Goal: Task Accomplishment & Management: Manage account settings

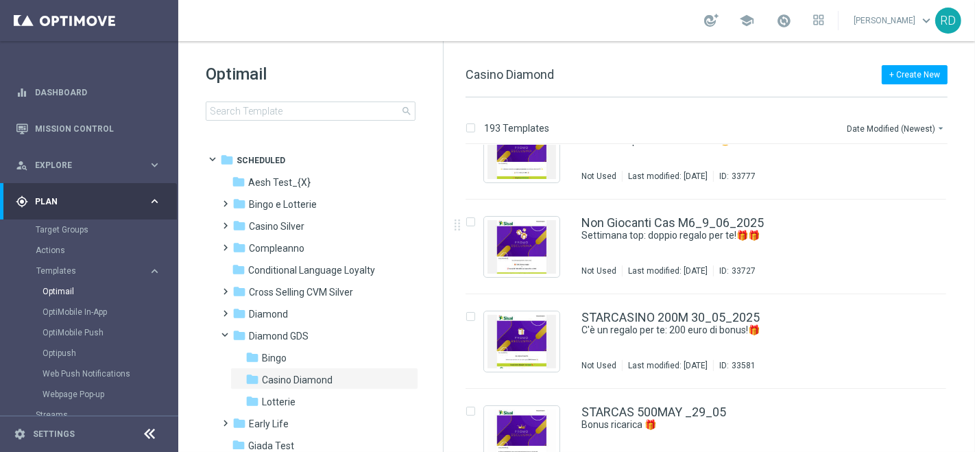
scroll to position [2133, 0]
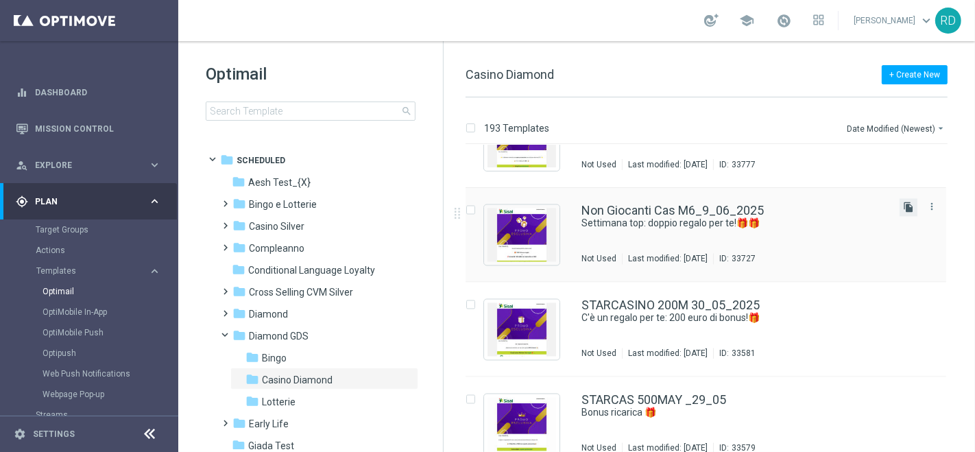
click at [909, 206] on icon "file_copy" at bounding box center [908, 207] width 11 height 11
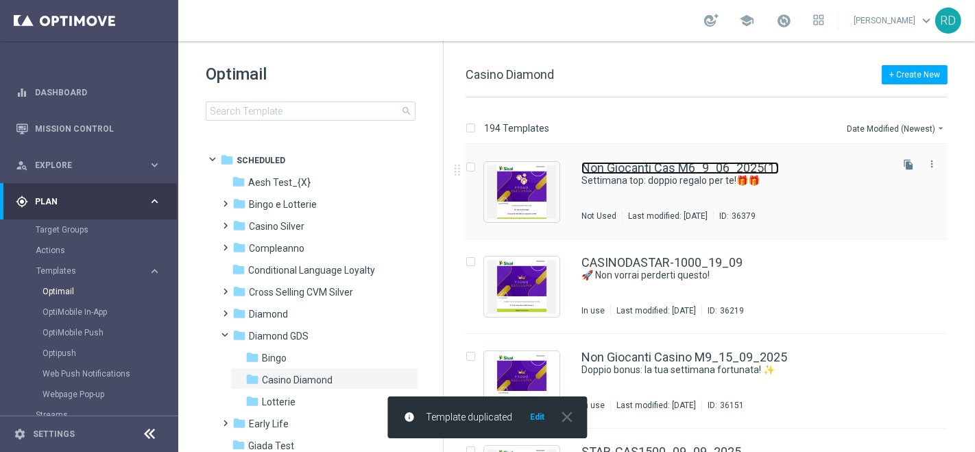
click at [672, 171] on link "Non Giocanti Cas M6_9_06_2025(1)" at bounding box center [679, 168] width 197 height 12
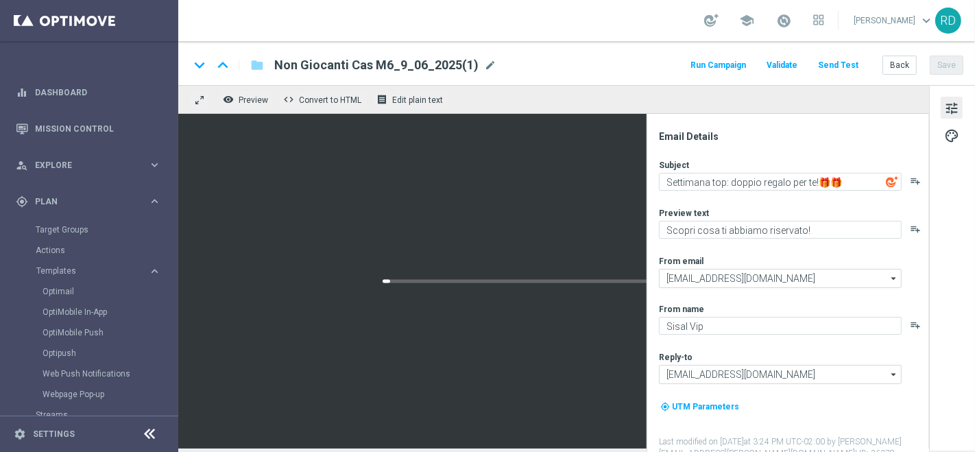
click at [360, 65] on span "Non Giocanti Cas M6_9_06_2025(1)" at bounding box center [376, 65] width 204 height 16
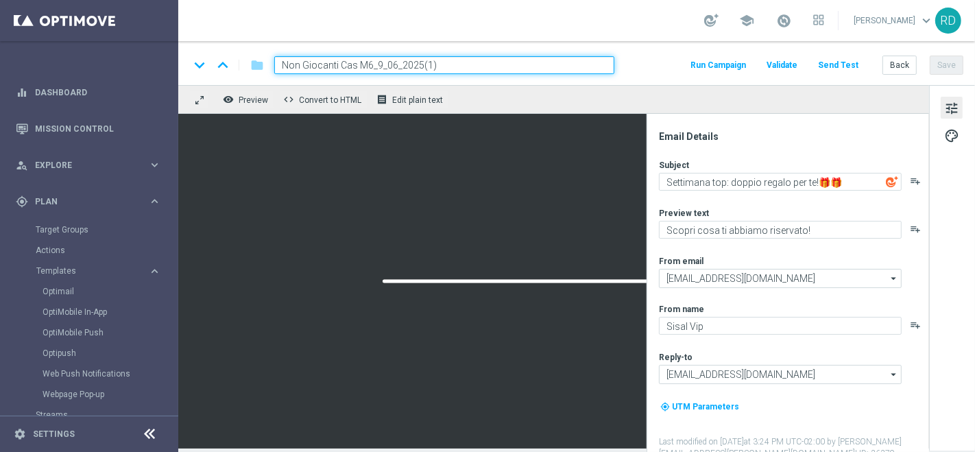
click at [371, 63] on input "Non Giocanti Cas M6_9_06_2025(1)" at bounding box center [444, 65] width 340 height 18
drag, startPoint x: 358, startPoint y: 63, endPoint x: 341, endPoint y: 64, distance: 17.2
click at [341, 64] on input "Non Giocanti Cas M6_9_06_2025(1)" at bounding box center [444, 65] width 340 height 18
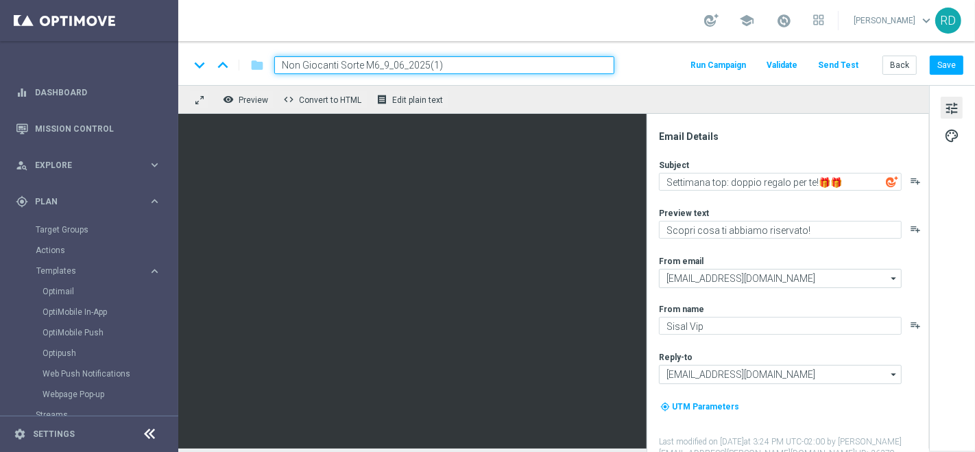
click at [376, 65] on input "Non Giocanti Sorte M6_9_06_2025(1)" at bounding box center [444, 65] width 340 height 18
type input "Non Giocanti Sorte M9_22_09_2025"
click at [706, 204] on div "Subject Settimana top: doppio regalo per te!🎁🎁 playlist_add Preview text Scopri…" at bounding box center [793, 309] width 269 height 300
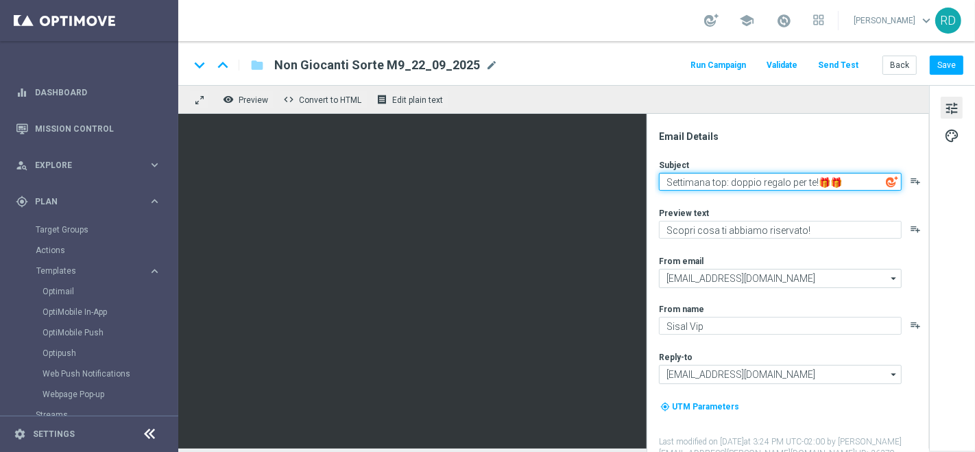
click at [723, 182] on textarea "Settimana top: doppio regalo per te!🎁🎁" at bounding box center [780, 182] width 243 height 18
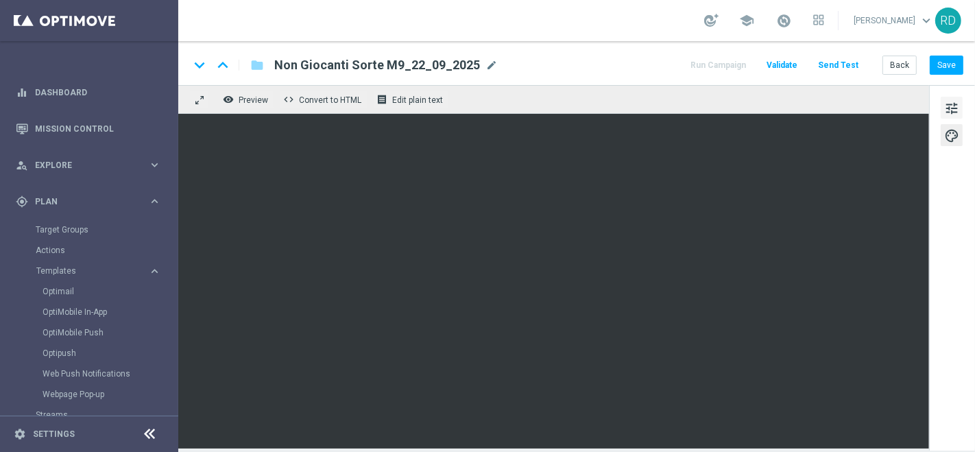
click at [949, 101] on span "tune" at bounding box center [951, 108] width 15 height 18
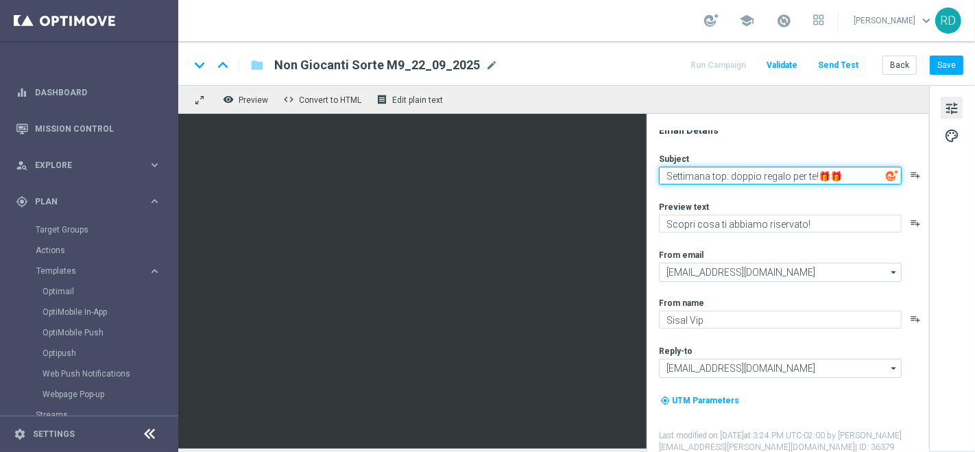
drag, startPoint x: 724, startPoint y: 179, endPoint x: 646, endPoint y: 184, distance: 78.3
click at [651, 182] on div "Email Details Subject Settimana top: doppio regalo per te!🎁🎁 playlist_add Previ…" at bounding box center [788, 283] width 282 height 338
type textarea "Buon lunedì: doppio regalo per te!🎁🎁"
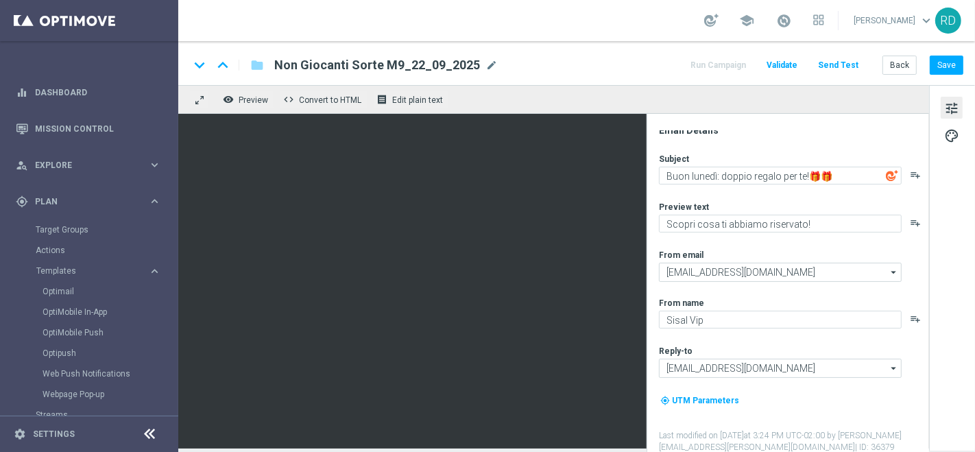
click at [889, 170] on img at bounding box center [892, 175] width 12 height 12
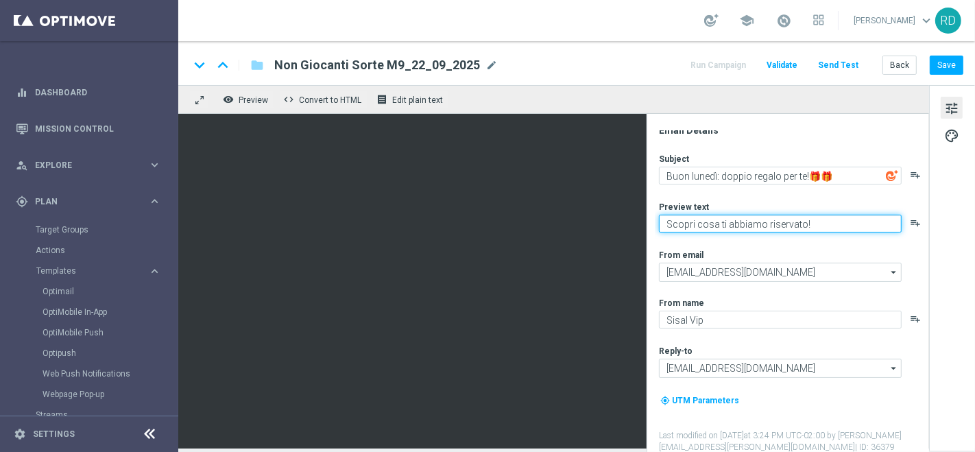
drag, startPoint x: 806, startPoint y: 224, endPoint x: 662, endPoint y: 223, distance: 143.3
click at [662, 223] on textarea "Scopri cosa ti abbiamo riservato!" at bounding box center [780, 224] width 243 height 18
paste textarea "Double the fun, double the surprise!"
drag, startPoint x: 830, startPoint y: 220, endPoint x: 645, endPoint y: 220, distance: 184.4
click at [419, 108] on div "remove_red_eye Preview code Convert to HTML receipt Edit plain text Email Detai…" at bounding box center [576, 266] width 797 height 363
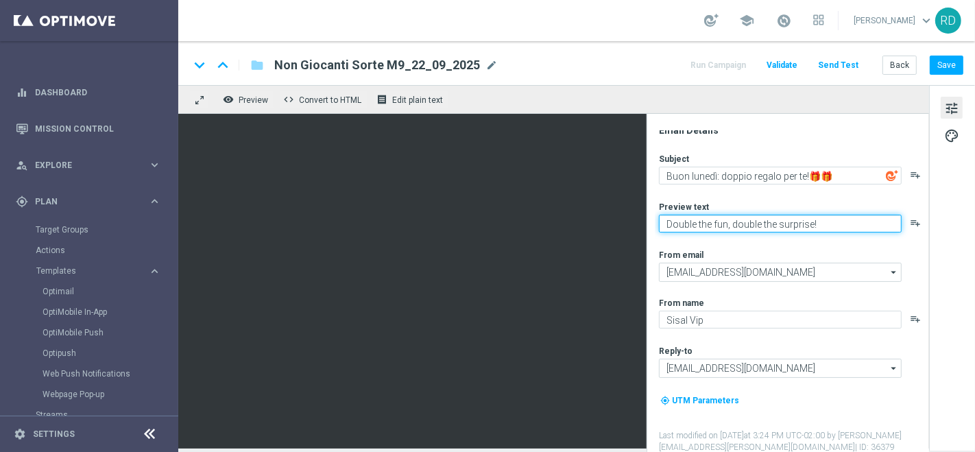
paste textarea "ppio divertimento, doppia sorpresa!"
drag, startPoint x: 832, startPoint y: 224, endPoint x: 657, endPoint y: 218, distance: 175.6
click at [657, 218] on div "Email Details Subject Buon lunedì: doppio regalo per te!🎁🎁 playlist_add Preview…" at bounding box center [791, 291] width 273 height 322
type textarea "Doppio divertimento, doppia sorpresa!"
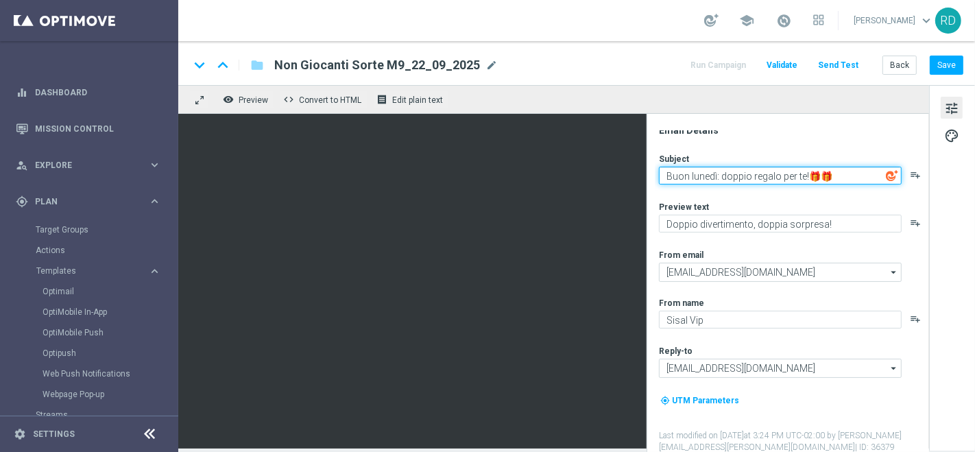
drag, startPoint x: 808, startPoint y: 173, endPoint x: 666, endPoint y: 175, distance: 141.9
click at [666, 175] on textarea "Buon lunedì: doppio regalo per te!🎁🎁" at bounding box center [780, 176] width 243 height 18
paste textarea "Doppio divertimento, doppia sorpresa"
type textarea "Doppio divertimento, doppia sorpresa!🎁🎁"
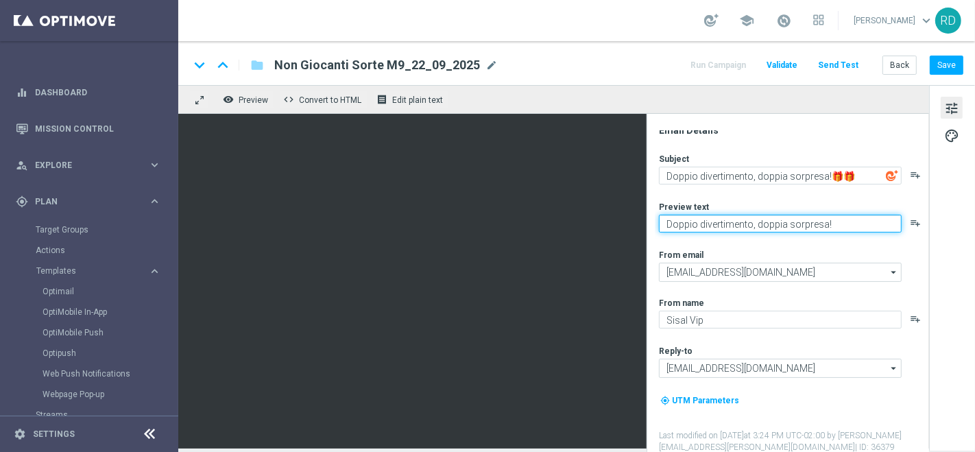
click at [856, 216] on textarea "Doppio divertimento, doppia sorpresa!" at bounding box center [780, 224] width 243 height 18
drag, startPoint x: 845, startPoint y: 216, endPoint x: 651, endPoint y: 214, distance: 194.0
click at [651, 214] on div "Email Details Subject Doppio divertimento, doppia sorpresa!🎁🎁 playlist_add Prev…" at bounding box center [788, 283] width 282 height 338
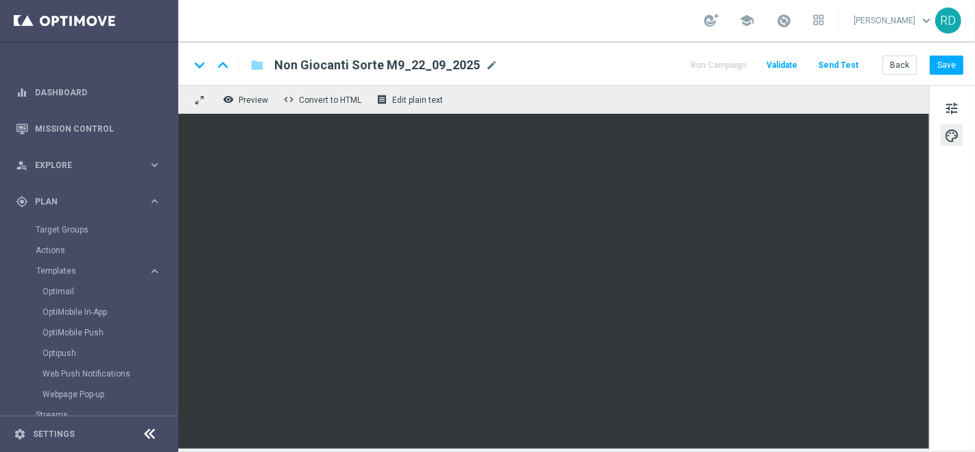
click at [965, 108] on div "tune palette" at bounding box center [952, 267] width 46 height 365
click at [958, 101] on span "tune" at bounding box center [951, 108] width 15 height 18
click at [960, 106] on button "tune" at bounding box center [952, 108] width 22 height 22
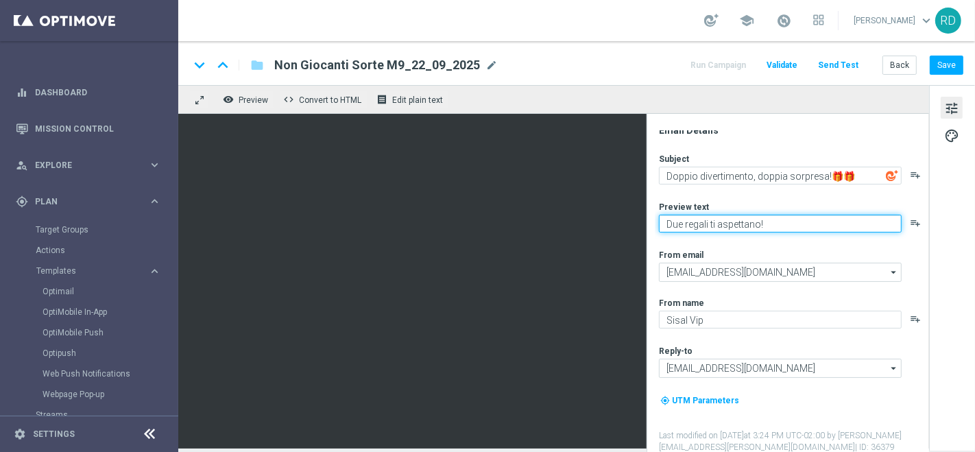
click at [775, 218] on textarea "Due regali ti aspettano!" at bounding box center [780, 224] width 243 height 18
type textarea "Due regali ti aspettano!"
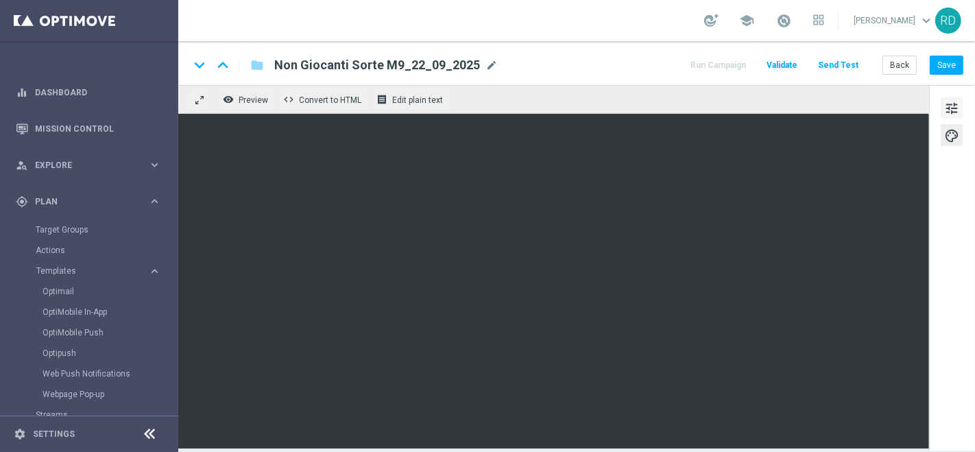
click at [958, 103] on button "tune" at bounding box center [952, 108] width 22 height 22
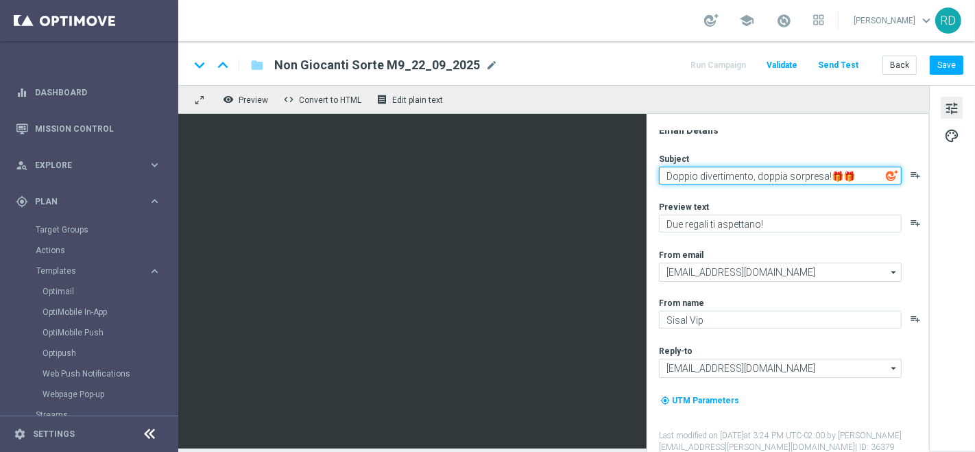
drag, startPoint x: 854, startPoint y: 172, endPoint x: 828, endPoint y: 170, distance: 25.5
click at [828, 170] on textarea "Doppio divertimento, doppia sorpresa!🎁🎁" at bounding box center [780, 176] width 243 height 18
paste textarea
click at [828, 171] on textarea "Doppio divertimento, doppia sorpresa!🤩" at bounding box center [780, 176] width 243 height 18
type textarea "Doppio divertimento, doppia sorpresa! 🤩"
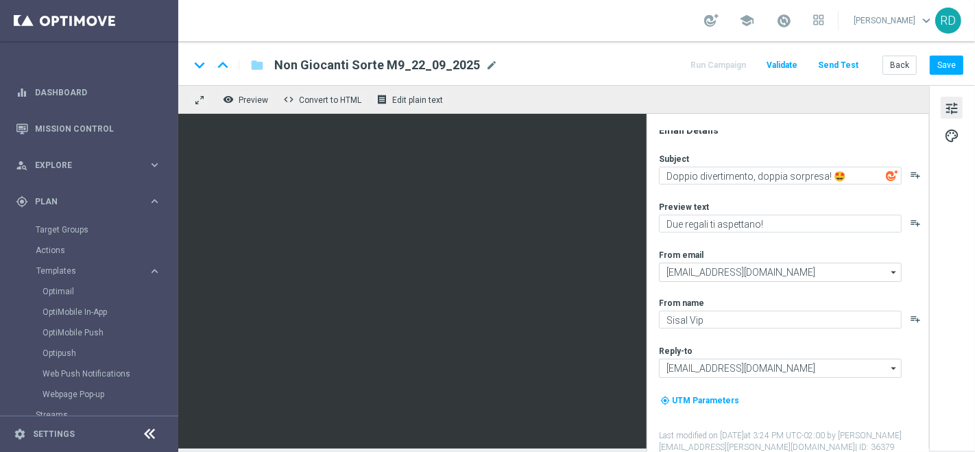
click at [834, 185] on div "Subject Doppio divertimento, doppia sorpresa! 🤩 playlist_add Preview text Due r…" at bounding box center [793, 303] width 269 height 300
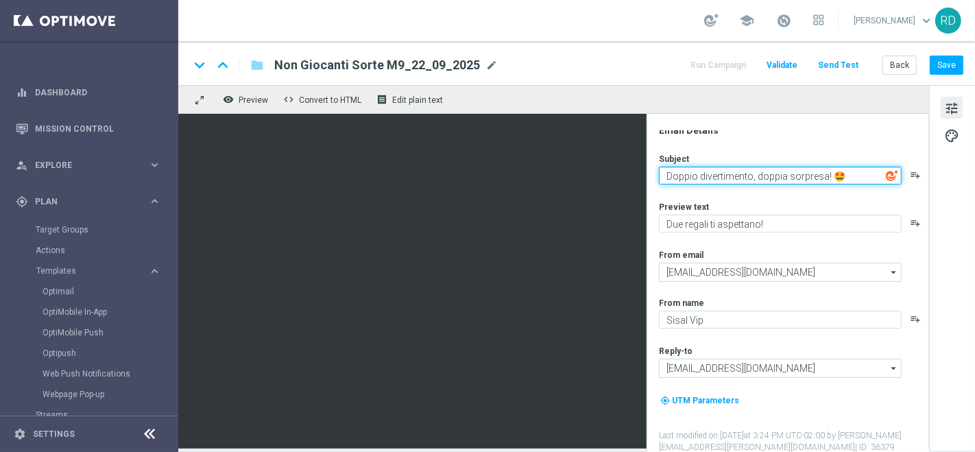
click at [843, 174] on textarea "Doppio divertimento, doppia sorpresa! 🤩" at bounding box center [780, 176] width 243 height 18
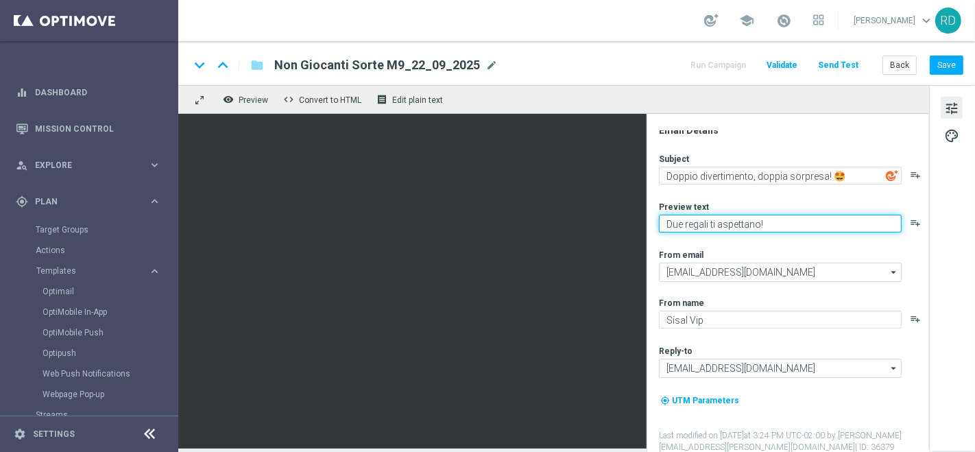
click at [784, 222] on textarea "Due regali ti aspettano!" at bounding box center [780, 224] width 243 height 18
paste textarea "🎉"
type textarea "Due regali ti aspettano! 🎉"
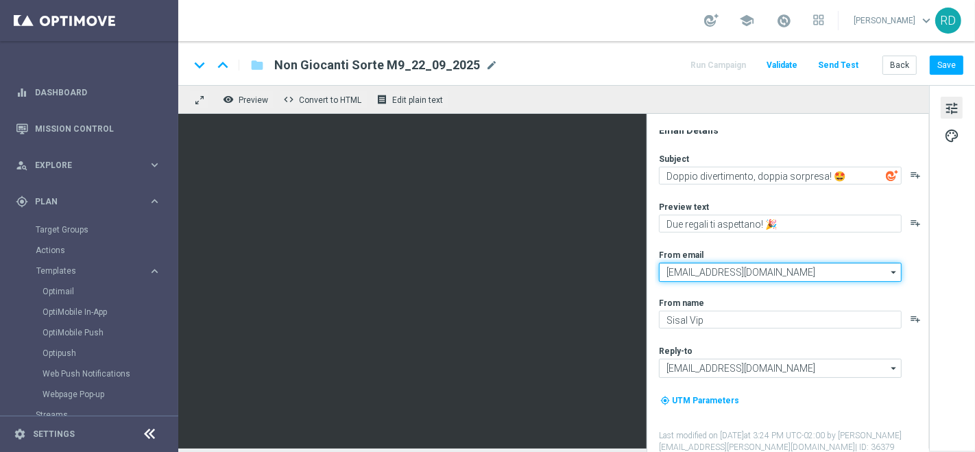
click at [834, 266] on input "[EMAIL_ADDRESS][DOMAIN_NAME]" at bounding box center [780, 272] width 243 height 19
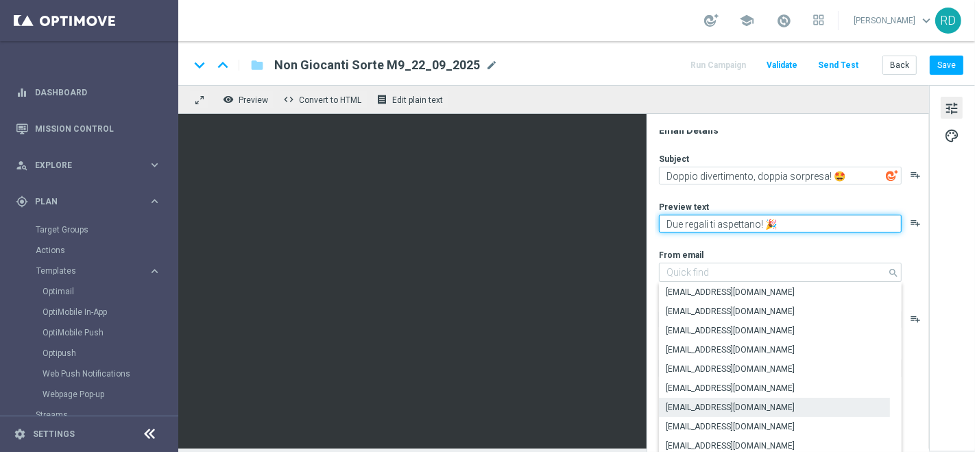
click at [793, 230] on textarea "Due regali ti aspettano! 🎉" at bounding box center [780, 224] width 243 height 18
type input "[EMAIL_ADDRESS][DOMAIN_NAME]"
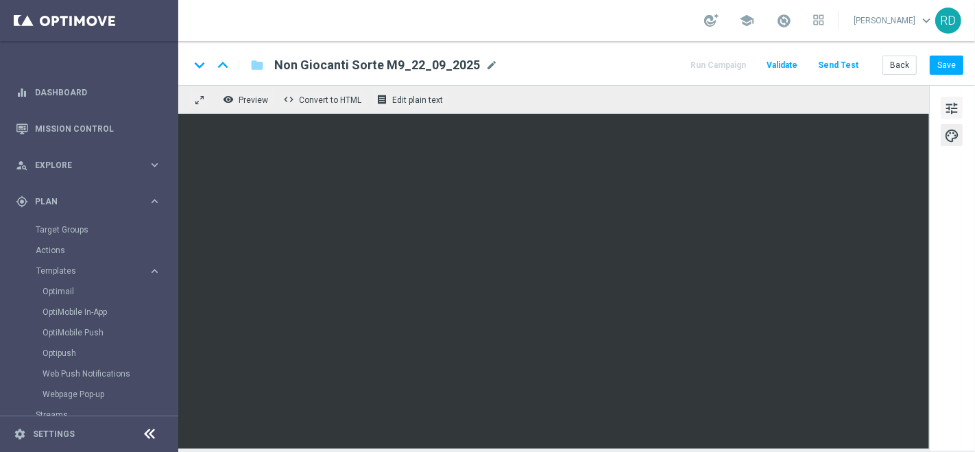
click at [947, 104] on span "tune" at bounding box center [951, 108] width 15 height 18
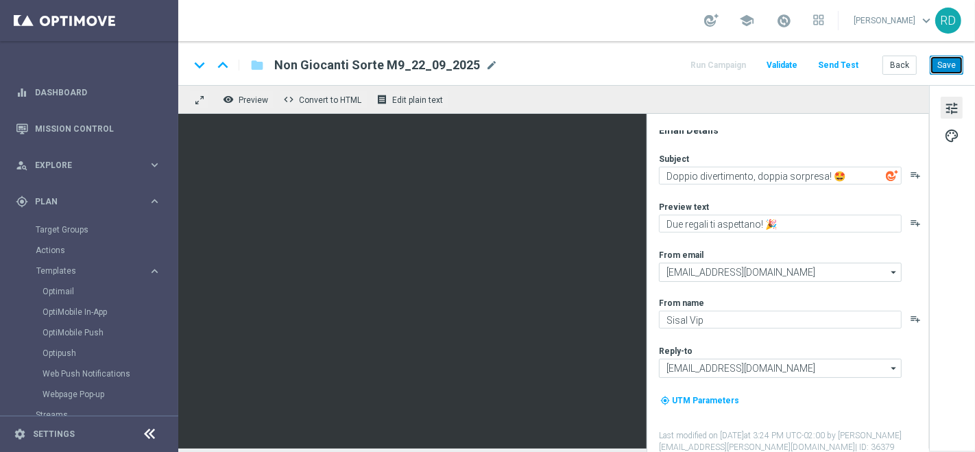
click at [958, 67] on button "Save" at bounding box center [947, 65] width 34 height 19
click at [75, 287] on link "Optimail" at bounding box center [93, 291] width 100 height 11
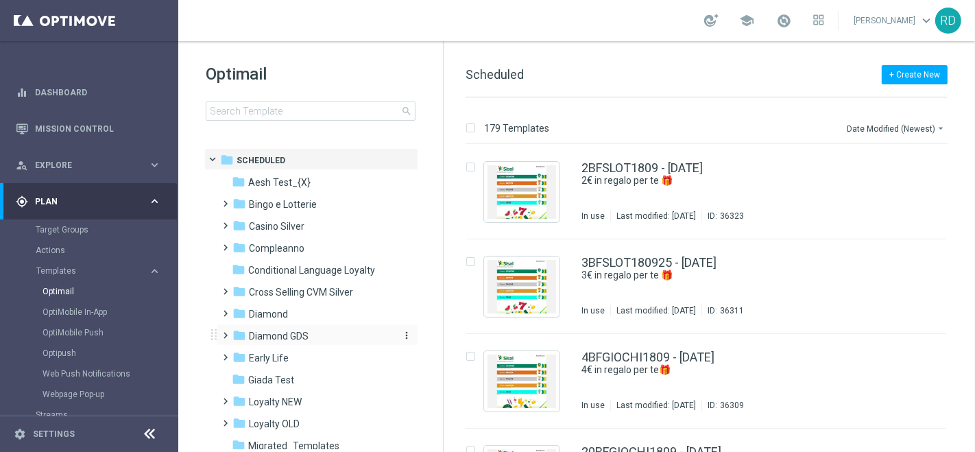
click at [267, 332] on span "Diamond GDS" at bounding box center [279, 336] width 60 height 12
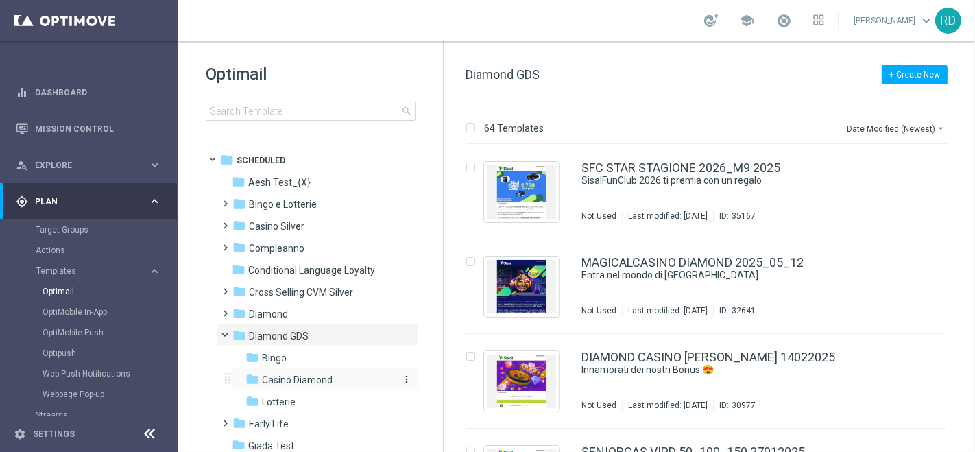
click at [309, 377] on span "Casino Diamond" at bounding box center [297, 380] width 71 height 12
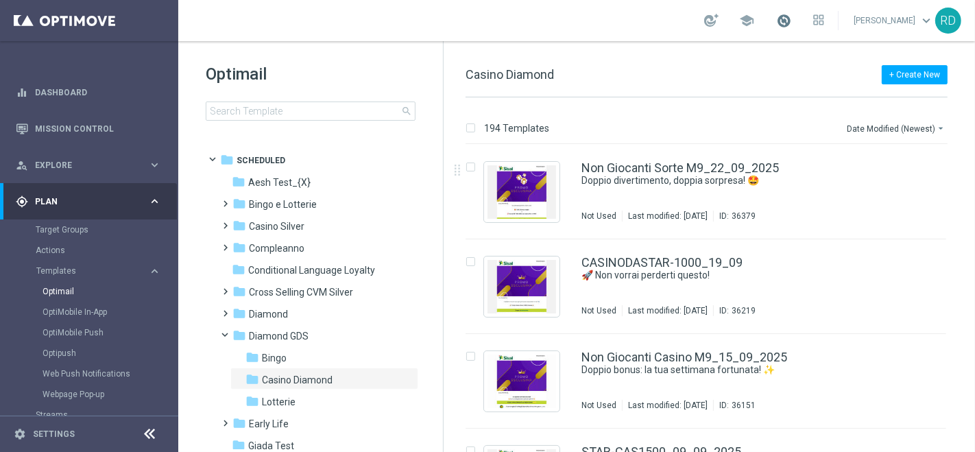
click at [776, 19] on span at bounding box center [783, 20] width 15 height 15
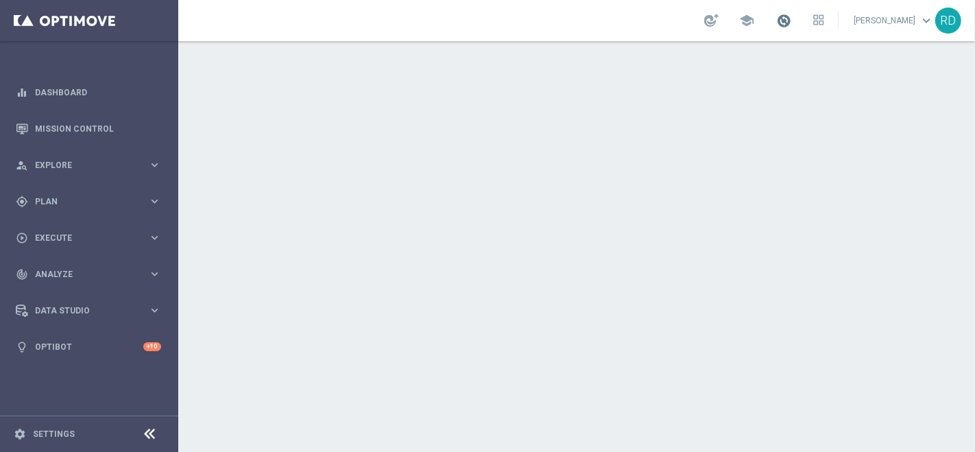
click at [776, 17] on span at bounding box center [783, 20] width 15 height 15
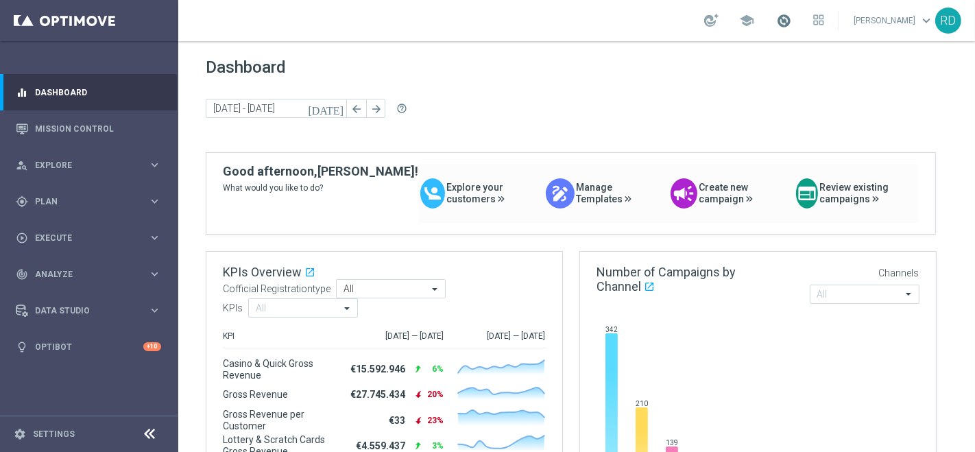
click at [776, 21] on span at bounding box center [783, 20] width 15 height 15
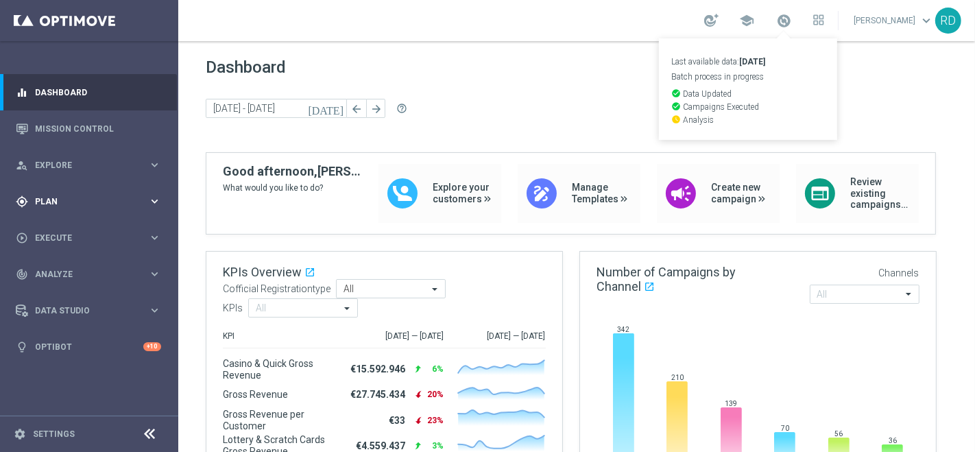
click at [43, 202] on span "Plan" at bounding box center [91, 201] width 113 height 8
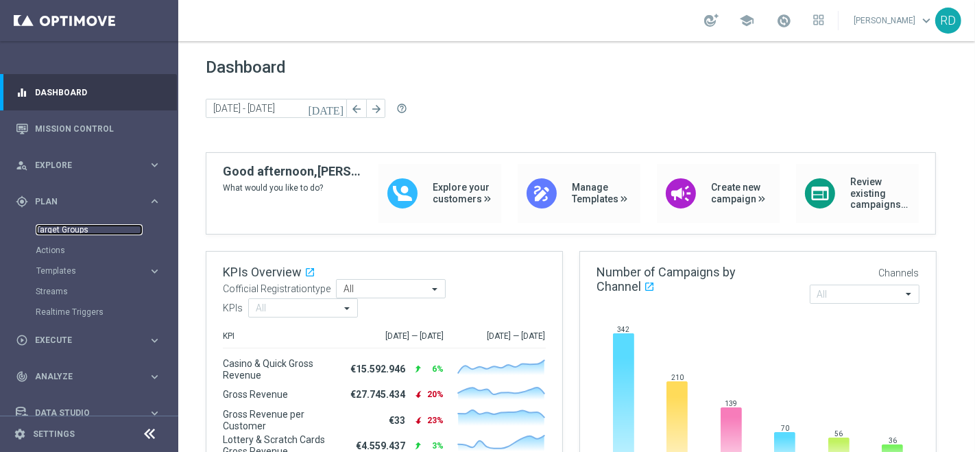
click at [58, 226] on link "Target Groups" at bounding box center [89, 229] width 107 height 11
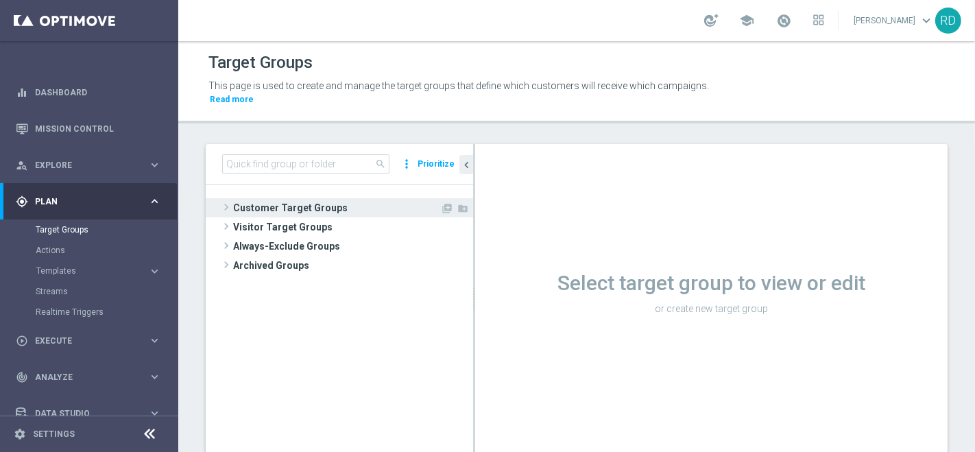
click at [224, 199] on span at bounding box center [226, 207] width 14 height 16
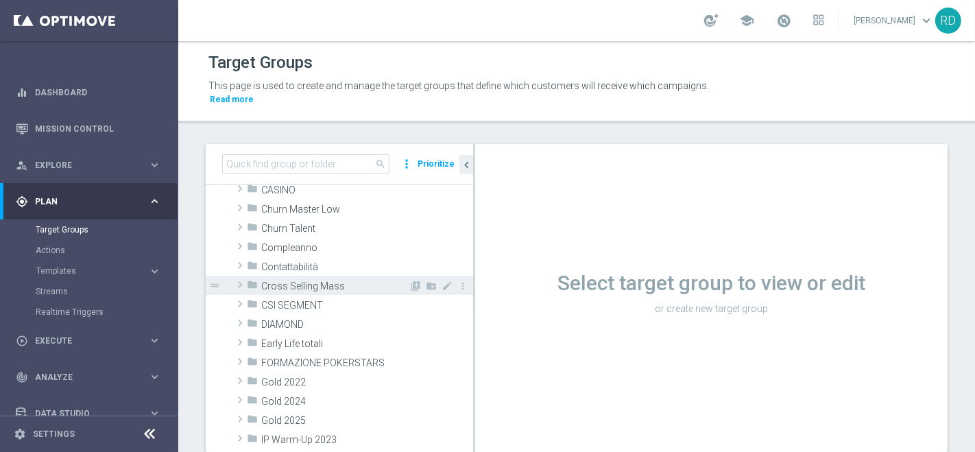
scroll to position [152, 0]
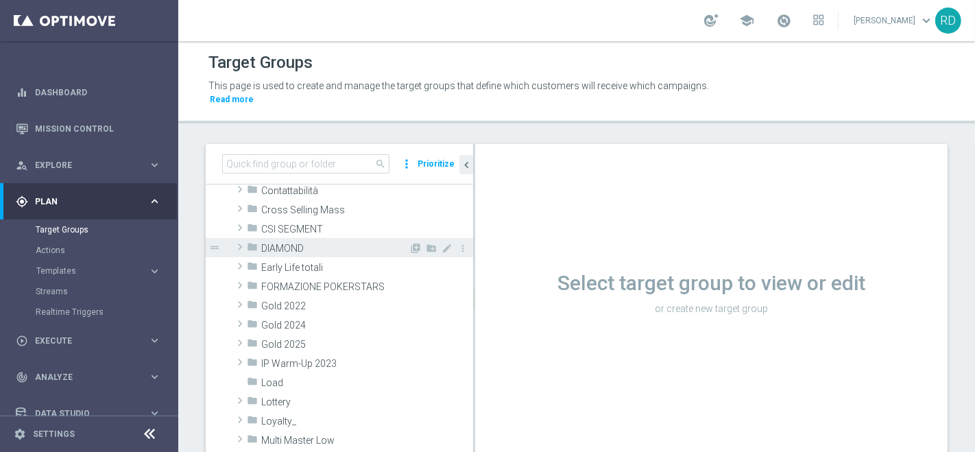
click at [243, 239] on span at bounding box center [240, 247] width 14 height 16
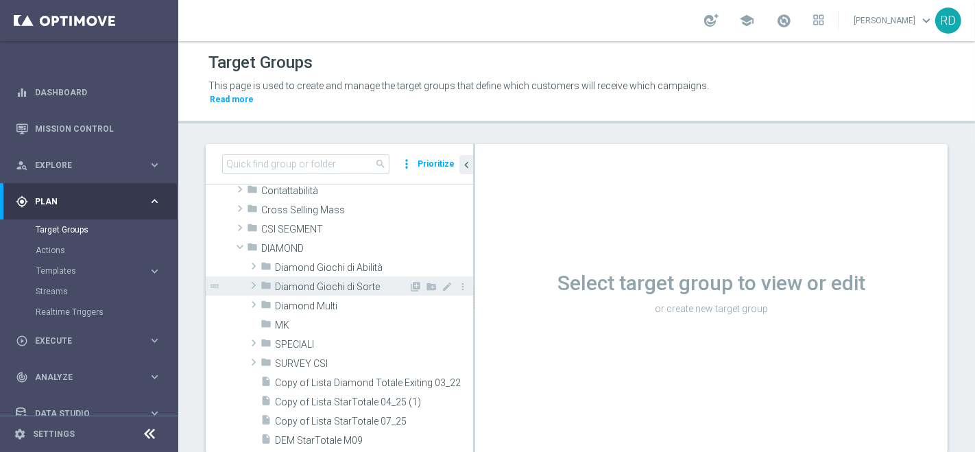
click at [281, 281] on span "Diamond Giochi di Sorte" at bounding box center [342, 287] width 134 height 12
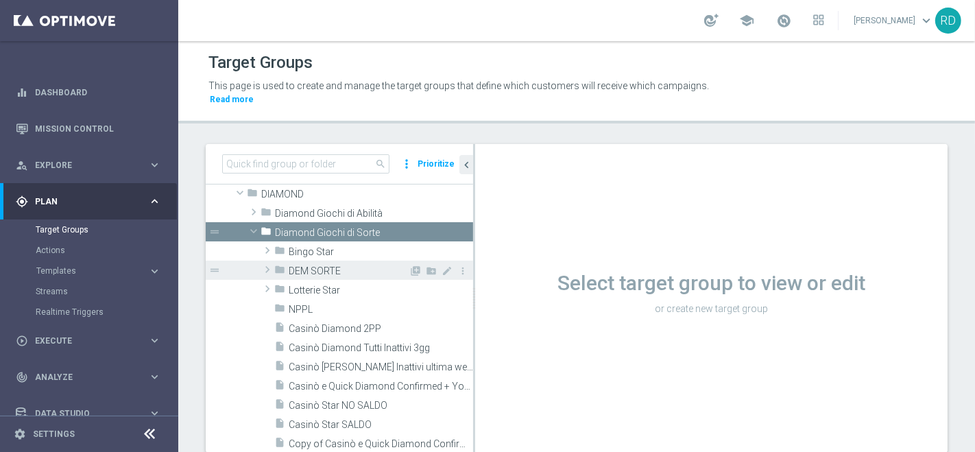
scroll to position [228, 0]
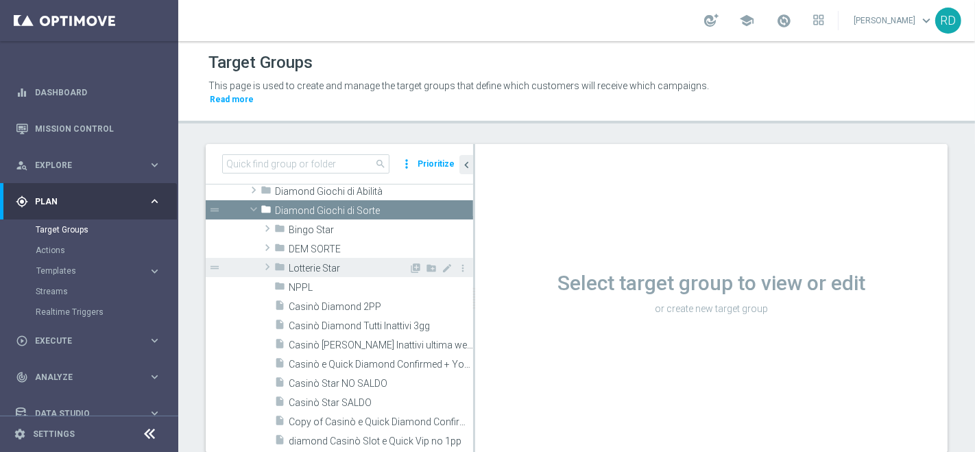
click at [278, 261] on icon "folder" at bounding box center [279, 269] width 11 height 16
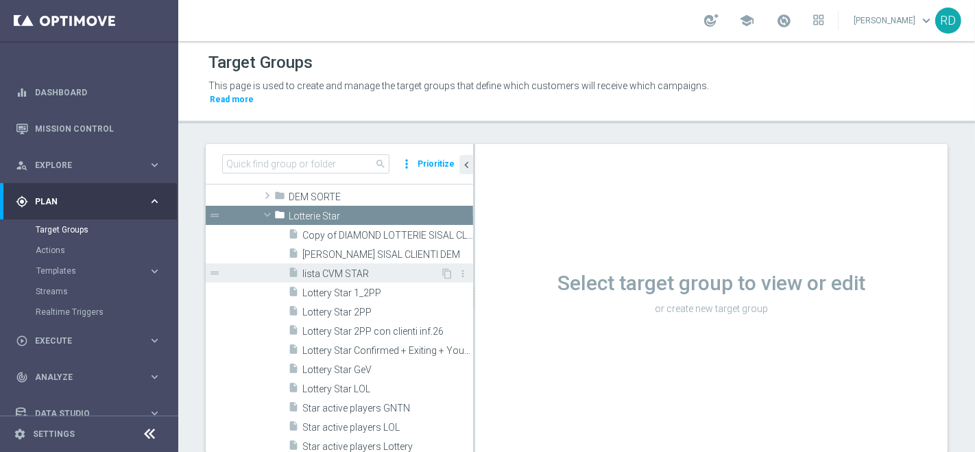
scroll to position [304, 0]
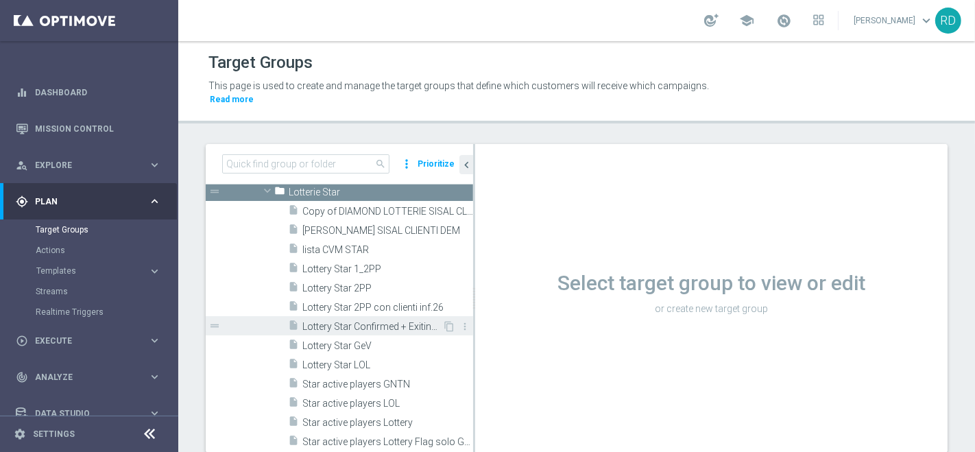
click at [364, 321] on span "Lottery Star Confirmed + Exiting + Young" at bounding box center [372, 327] width 140 height 12
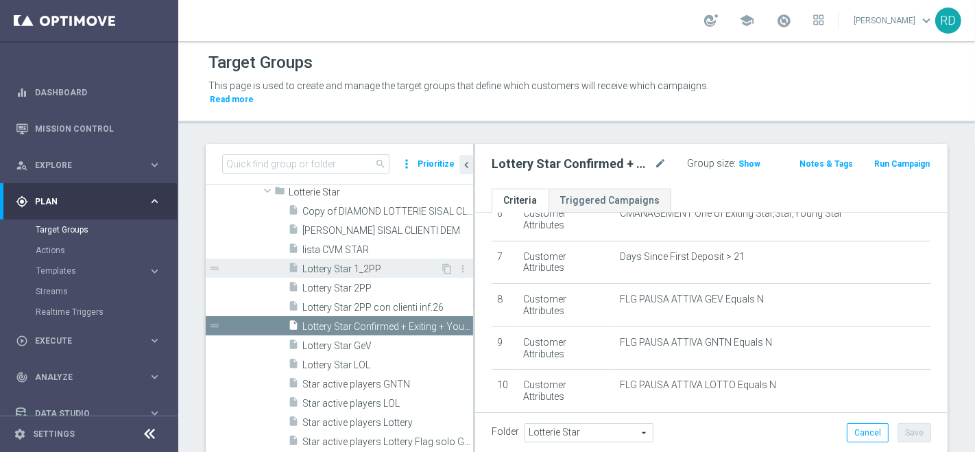
scroll to position [228, 0]
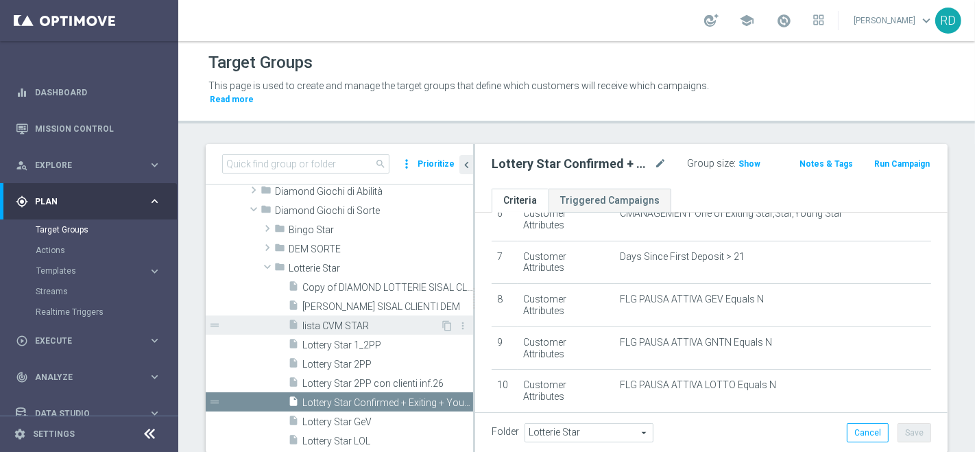
click at [330, 320] on span "lista CVM STAR" at bounding box center [371, 326] width 138 height 12
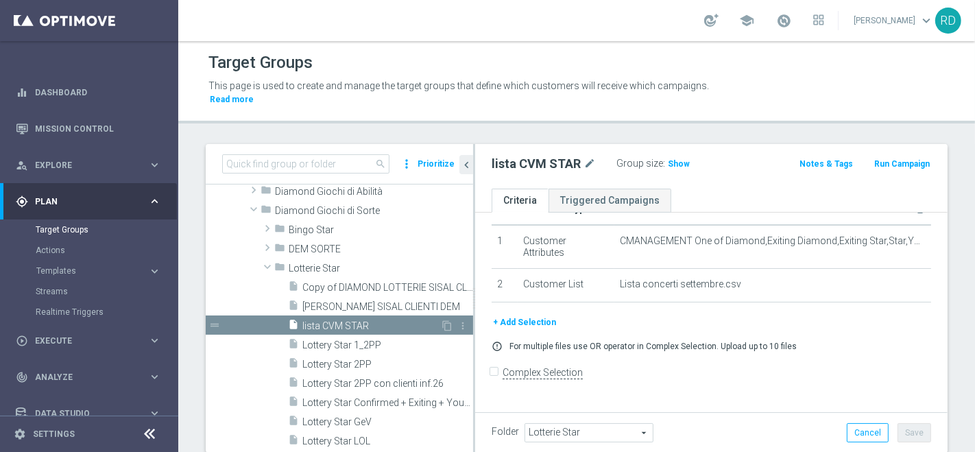
scroll to position [23, 0]
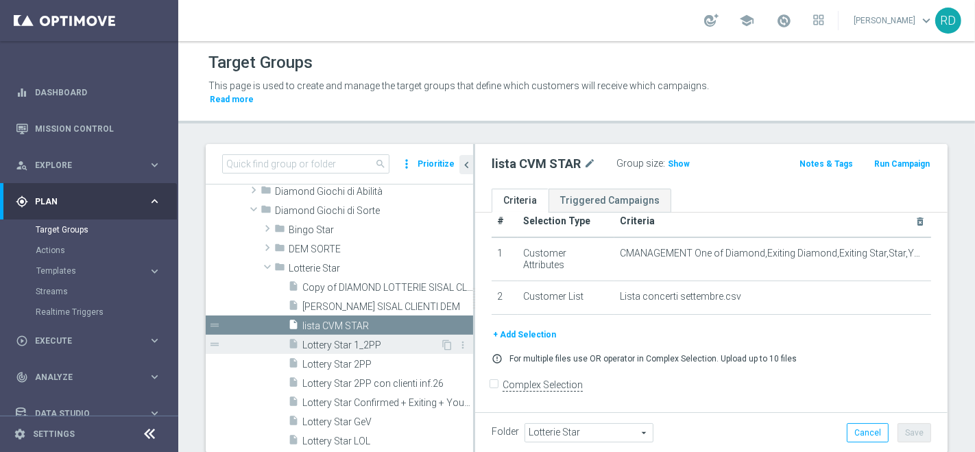
click at [329, 339] on span "Lottery Star 1_2PP" at bounding box center [371, 345] width 138 height 12
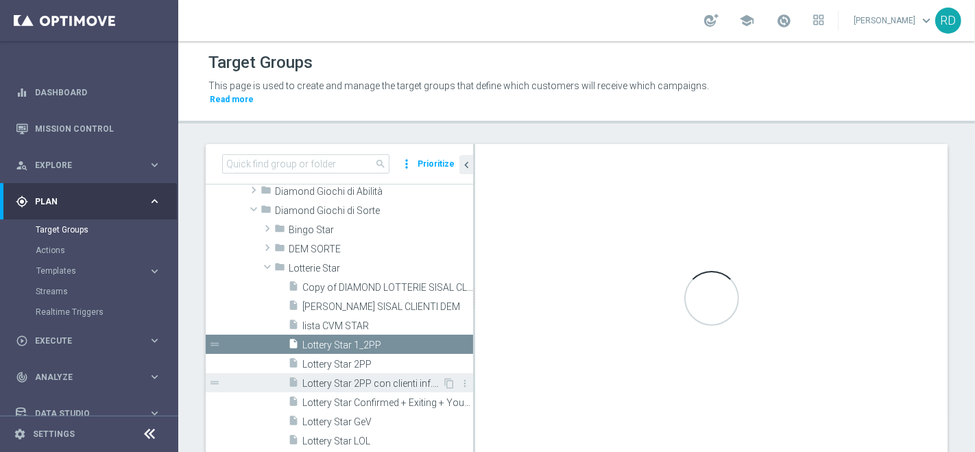
checkbox input "true"
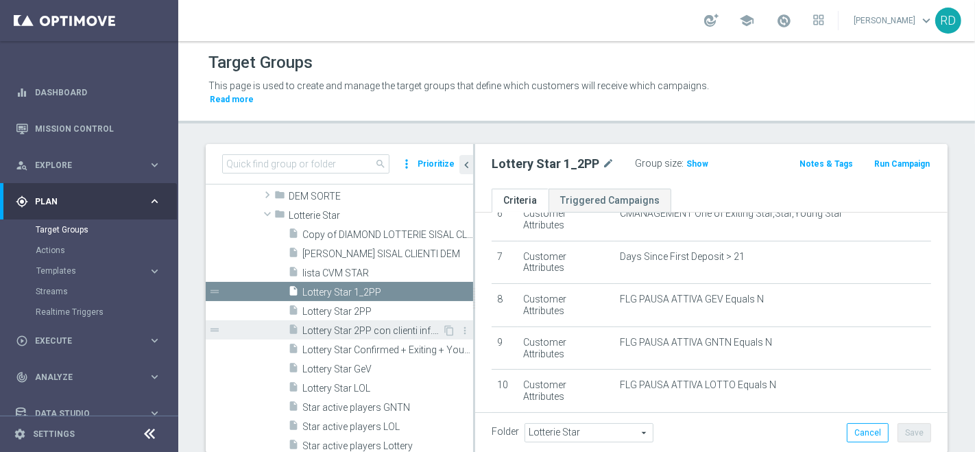
scroll to position [304, 0]
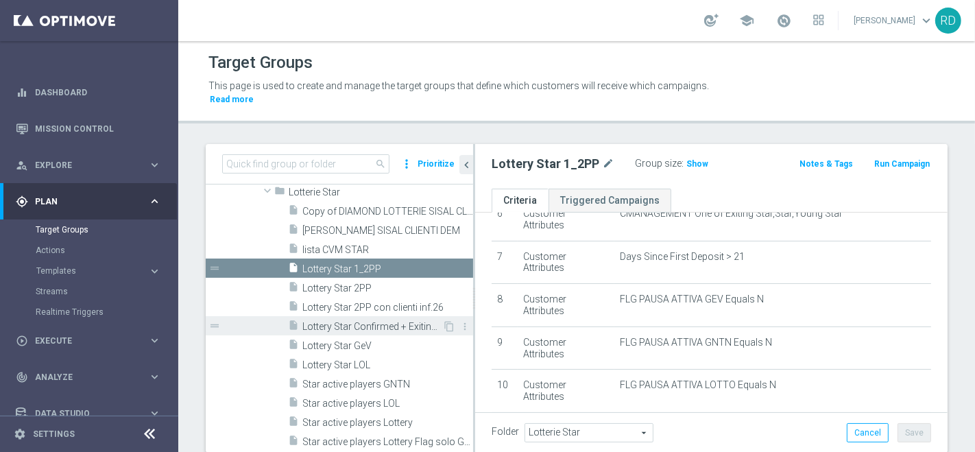
click at [327, 321] on span "Lottery Star Confirmed + Exiting + Young" at bounding box center [372, 327] width 140 height 12
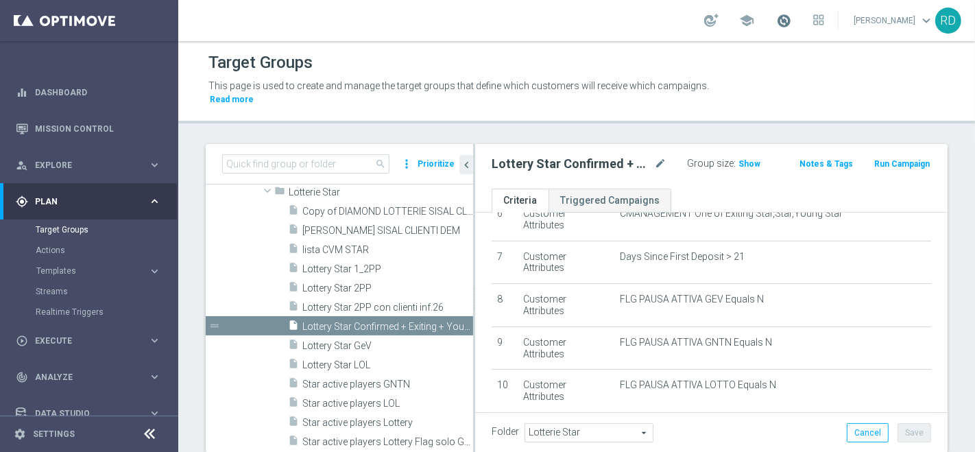
click at [776, 19] on span at bounding box center [783, 20] width 15 height 15
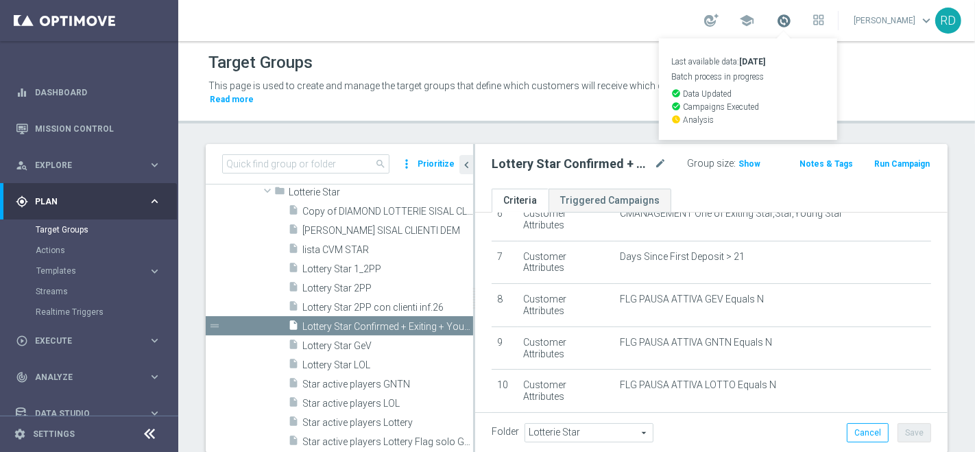
click at [776, 19] on span at bounding box center [783, 20] width 15 height 15
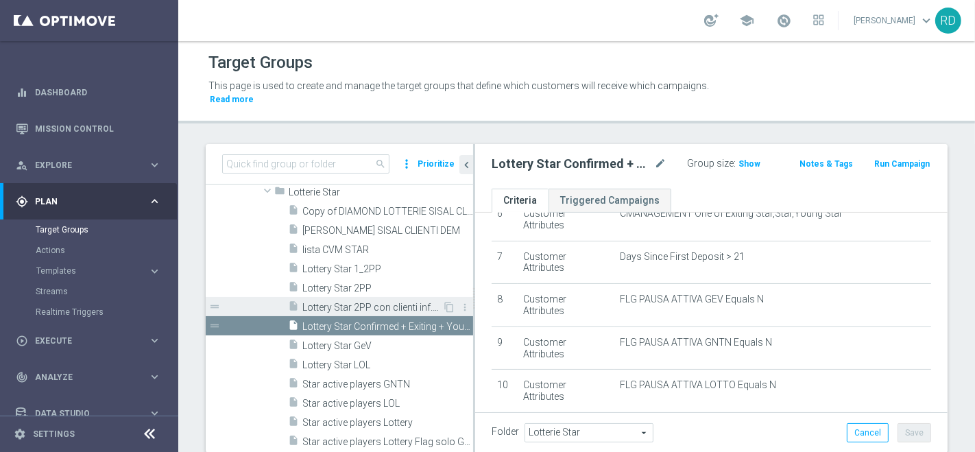
click at [394, 302] on span "Lottery Star 2PP con clienti inf.26" at bounding box center [372, 308] width 140 height 12
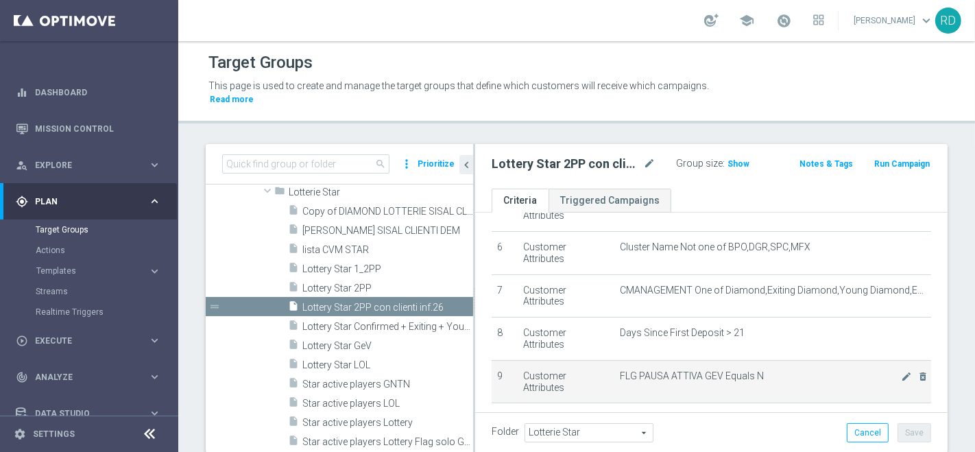
scroll to position [168, 0]
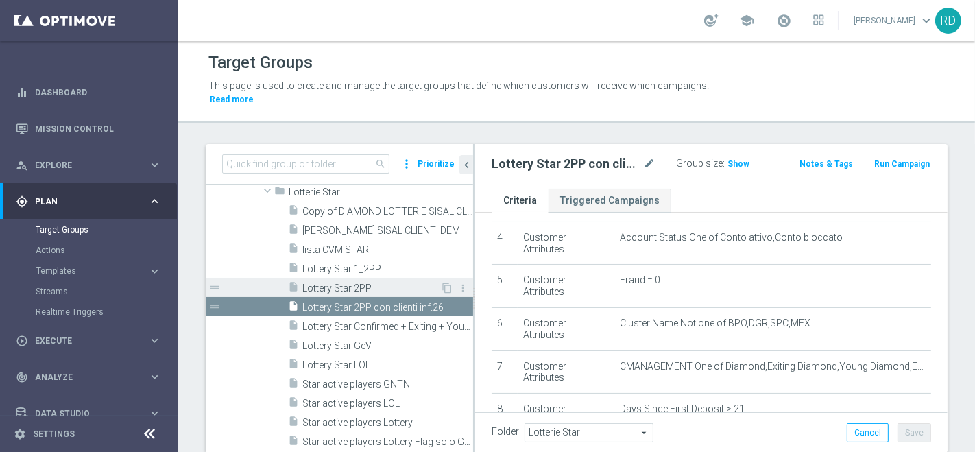
click at [350, 282] on span "Lottery Star 2PP" at bounding box center [371, 288] width 138 height 12
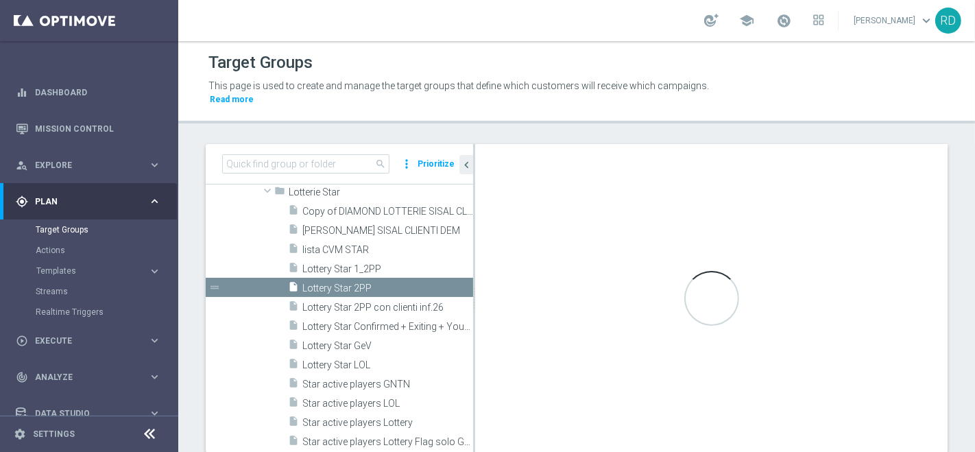
type textarea "1 and 2 and 3 and 4 and 5 and 6 and 7 and 8 and 12 and (10 or 11 or 9)"
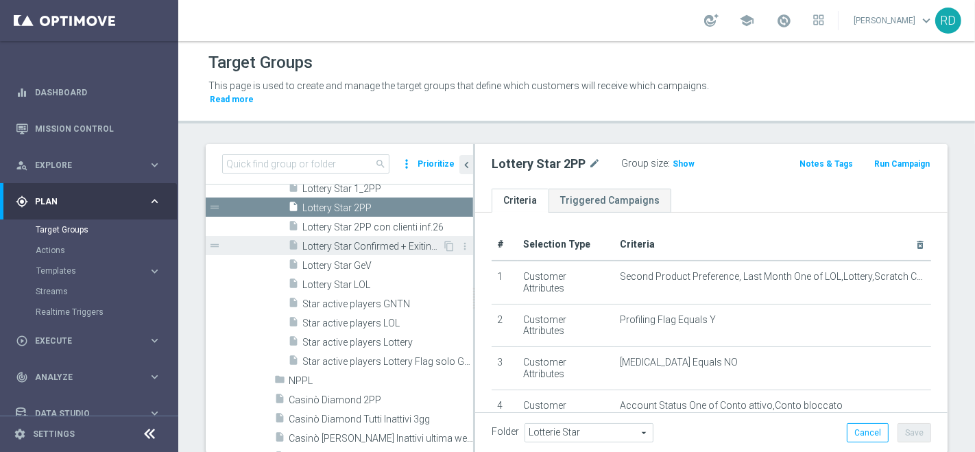
scroll to position [457, 0]
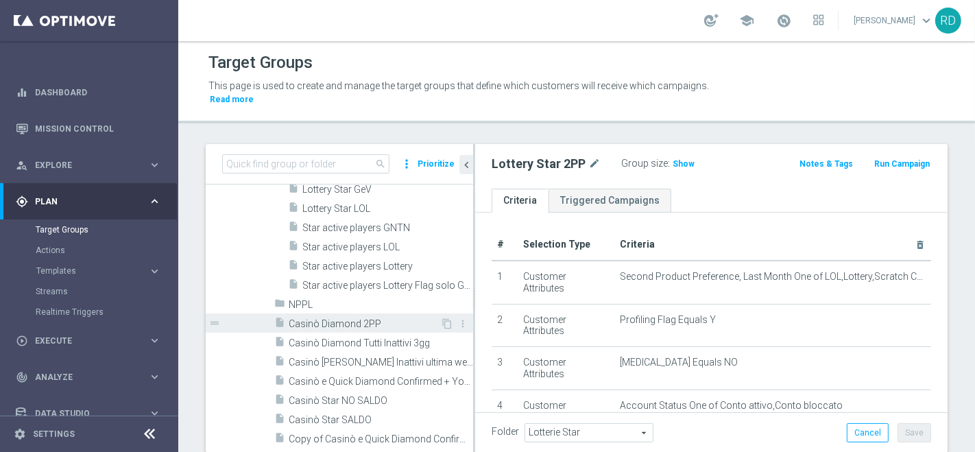
click at [354, 318] on span "Casinò Diamond 2PP" at bounding box center [365, 324] width 152 height 12
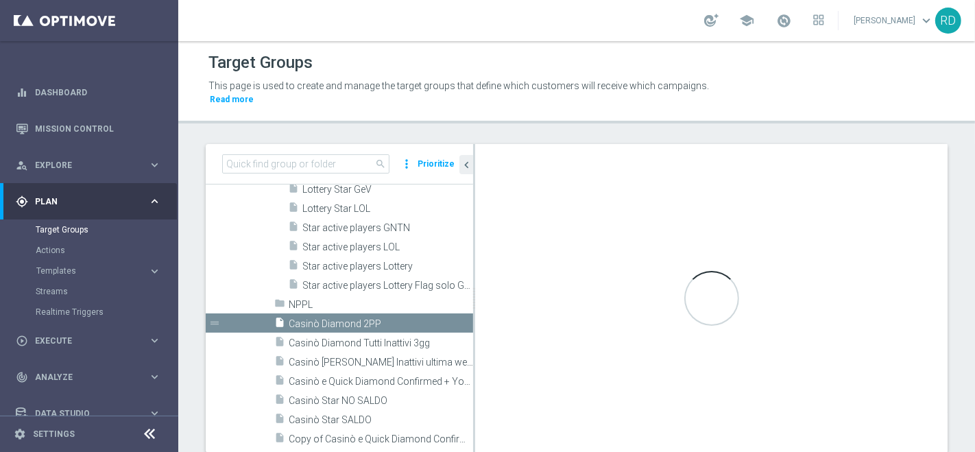
type input "Diamond Giochi di Sorte"
type textarea "(1 and 2 and 3 and 4 and 5 and 6 and 7 and 8 and 9) or 10"
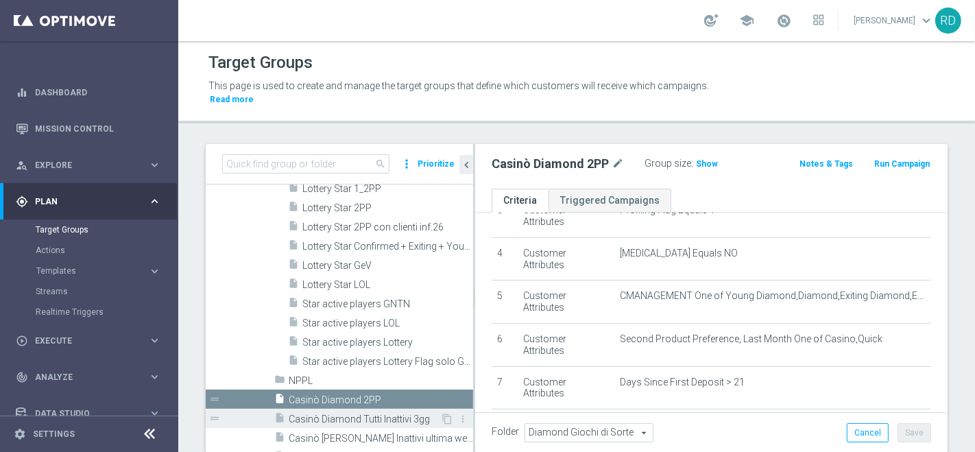
scroll to position [304, 0]
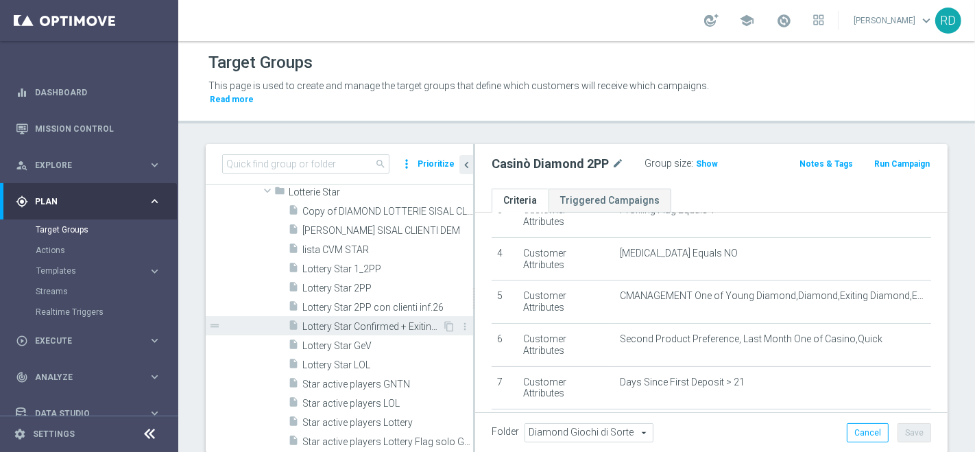
click at [367, 321] on span "Lottery Star Confirmed + Exiting + Young" at bounding box center [372, 327] width 140 height 12
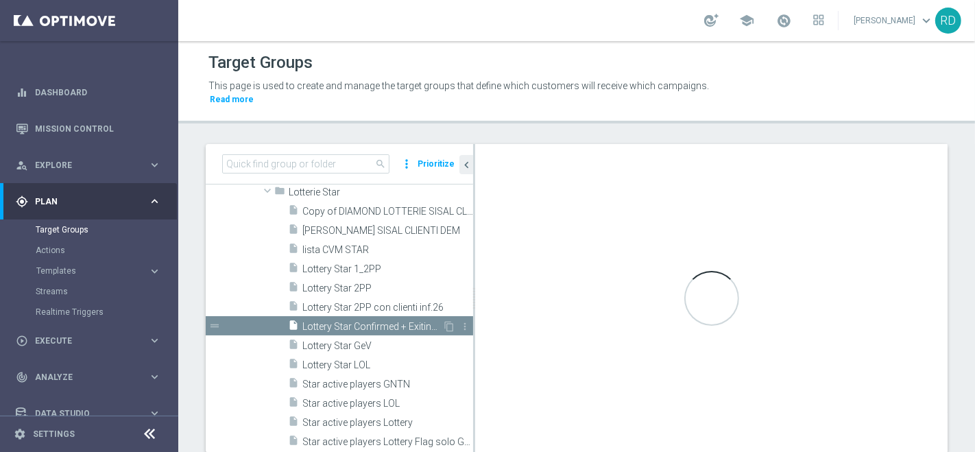
type input "Lotterie Star"
type textarea "1 and 2 and 3 and 4 and 5 and 6 and 7 and (8 or 9 or 10)"
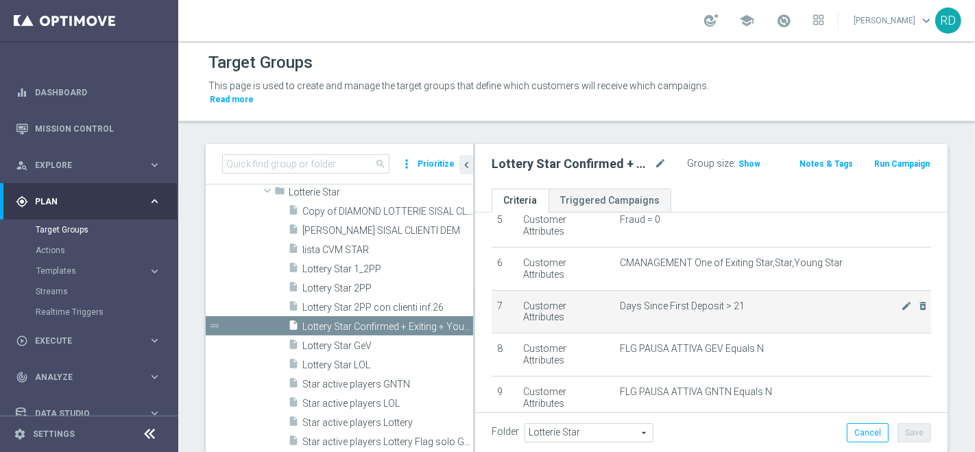
scroll to position [354, 0]
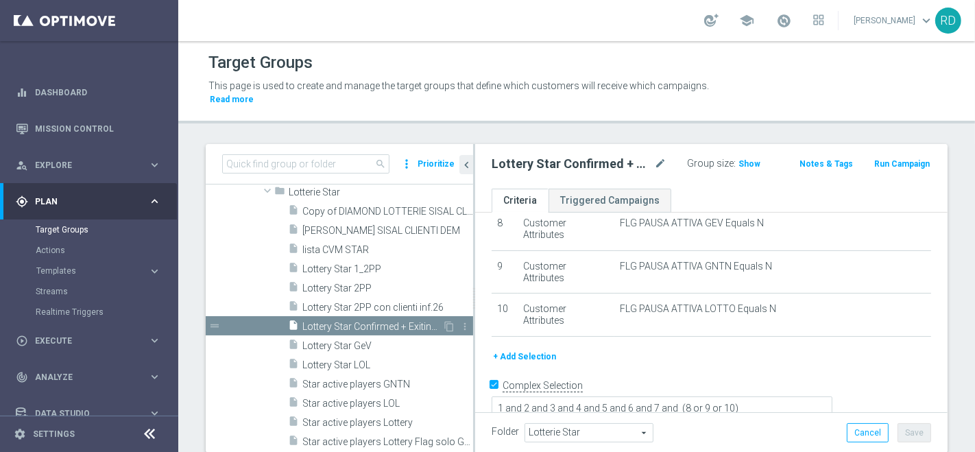
click at [374, 321] on span "Lottery Star Confirmed + Exiting + Young" at bounding box center [372, 327] width 140 height 12
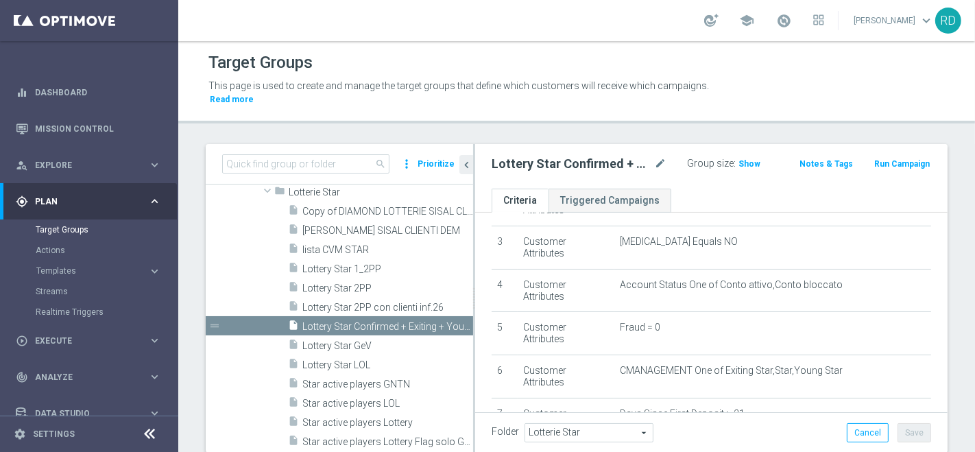
scroll to position [49, 0]
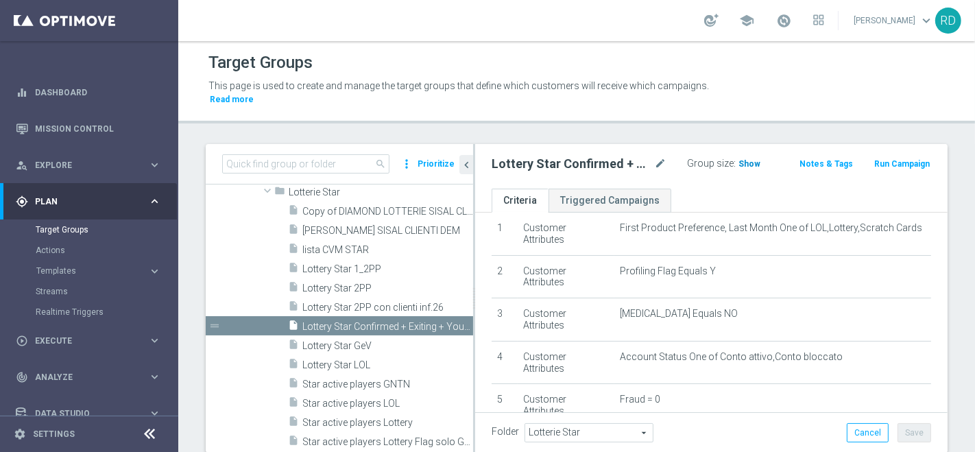
click at [740, 156] on h3 "Show" at bounding box center [749, 163] width 25 height 15
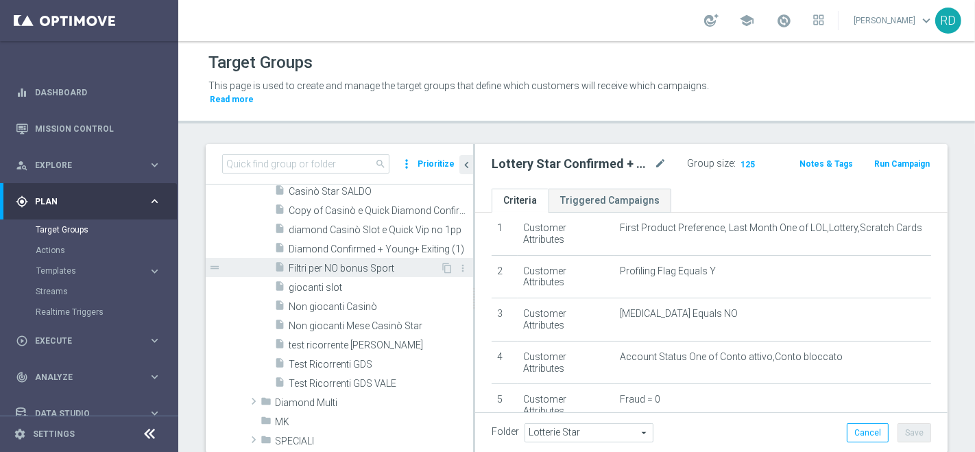
scroll to position [686, 0]
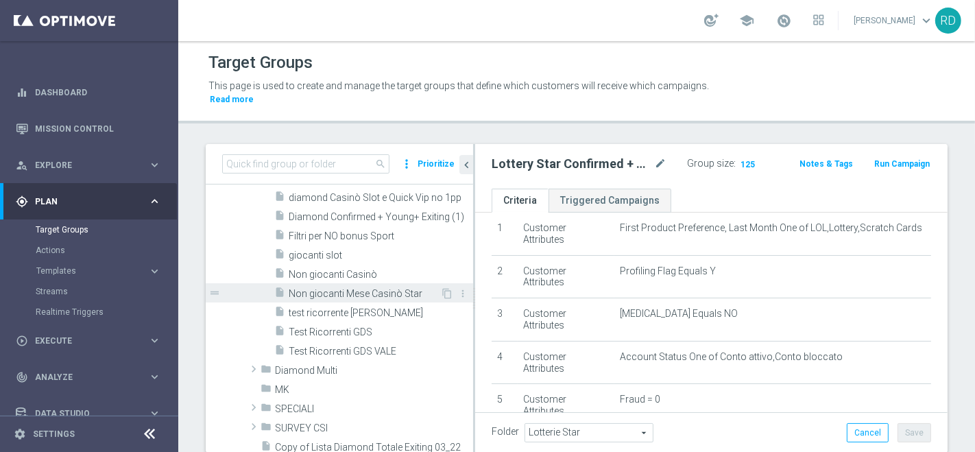
click at [335, 288] on span "Non giocanti Mese Casinò Star" at bounding box center [365, 294] width 152 height 12
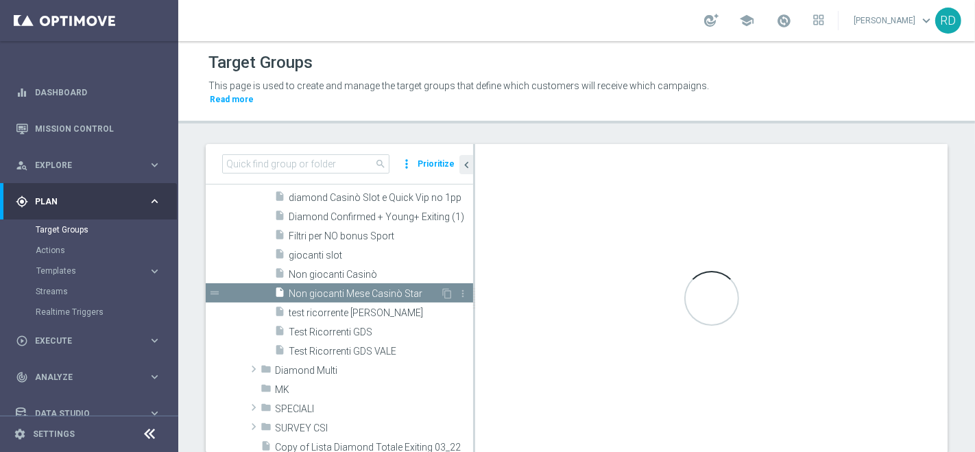
type input "Diamond Giochi di Sorte"
type textarea "1 and 2 and 3 and 4 and 5 and 8 and 9 and (6 or 7)"
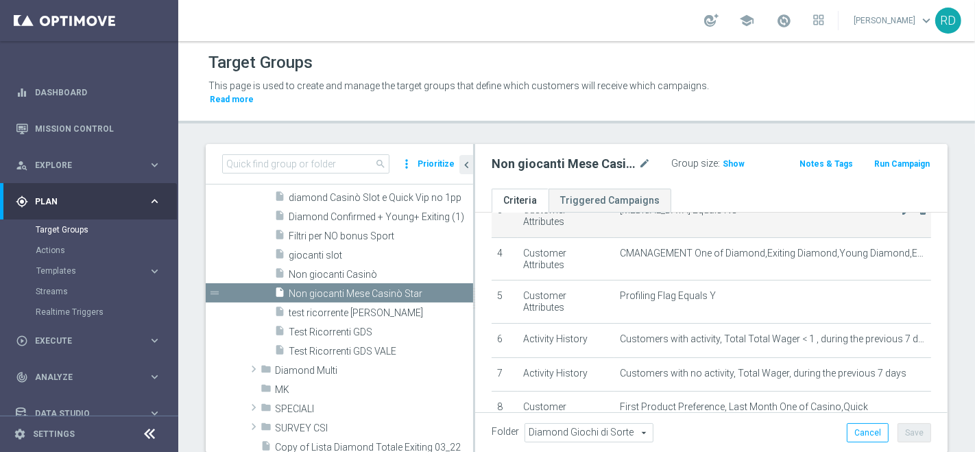
scroll to position [228, 0]
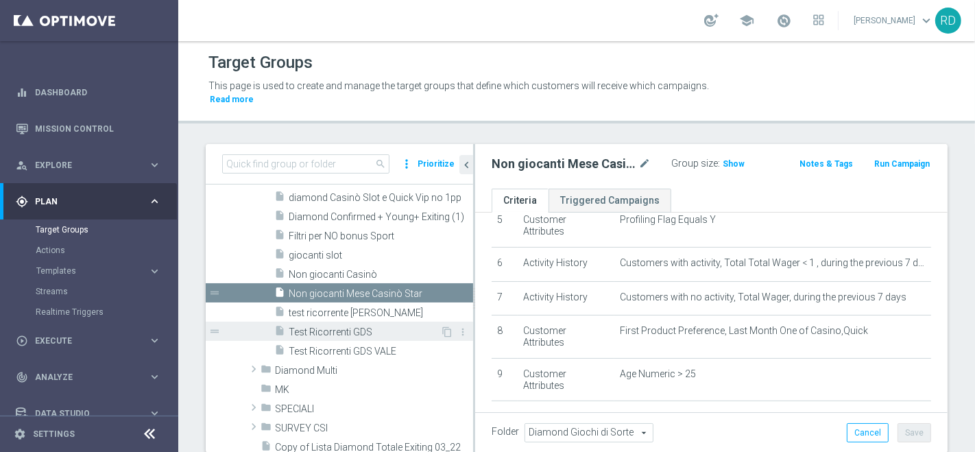
click at [317, 322] on div "insert_drive_file Test Ricorrenti GDS" at bounding box center [357, 331] width 166 height 19
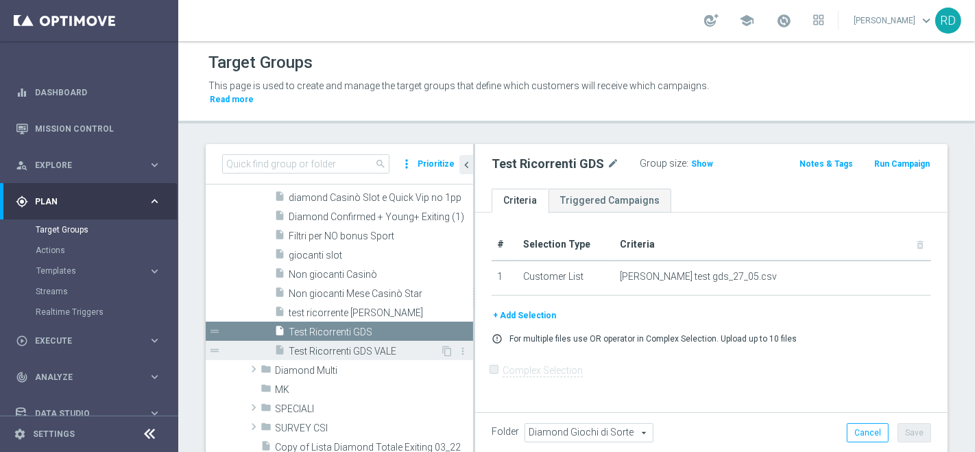
click at [317, 341] on div "insert_drive_file Test Ricorrenti GDS VALE" at bounding box center [357, 350] width 166 height 19
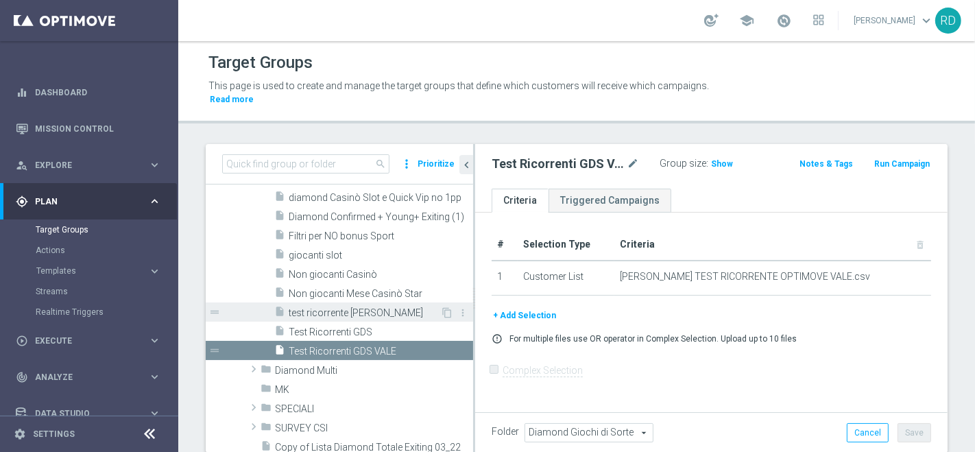
click at [313, 307] on span "test ricorrente ross" at bounding box center [365, 313] width 152 height 12
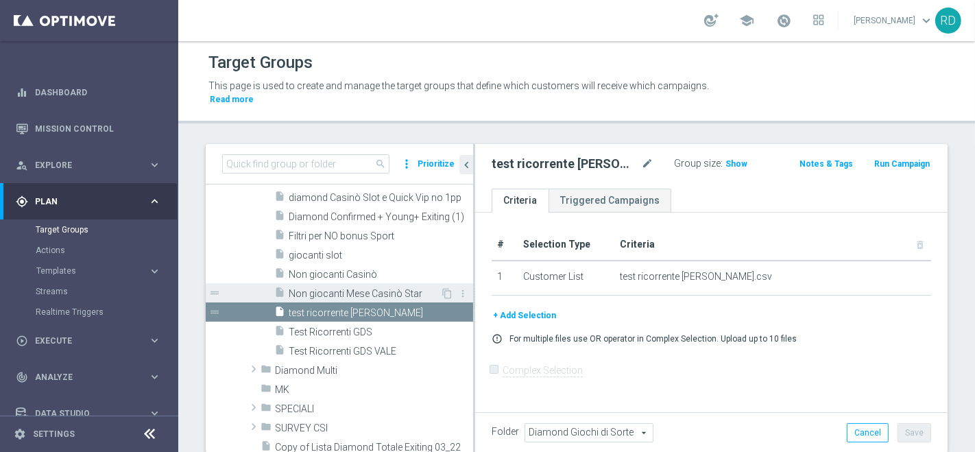
click at [319, 288] on span "Non giocanti Mese Casinò Star" at bounding box center [365, 294] width 152 height 12
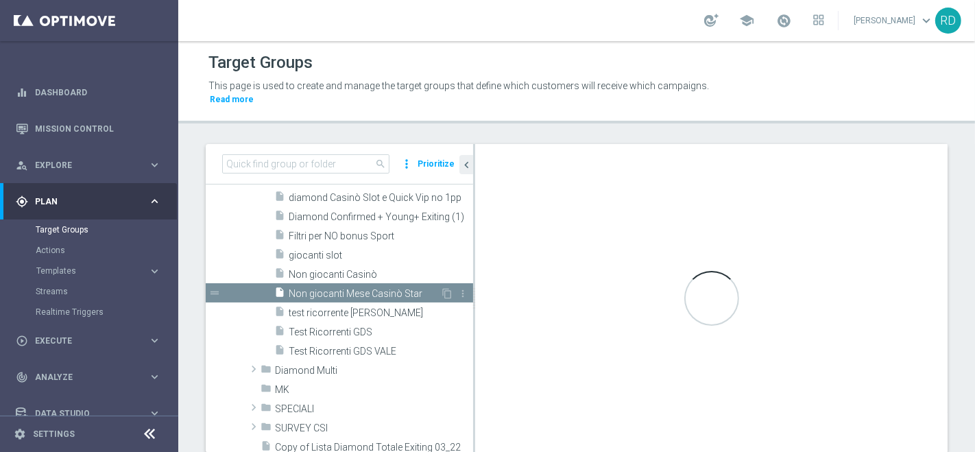
checkbox input "true"
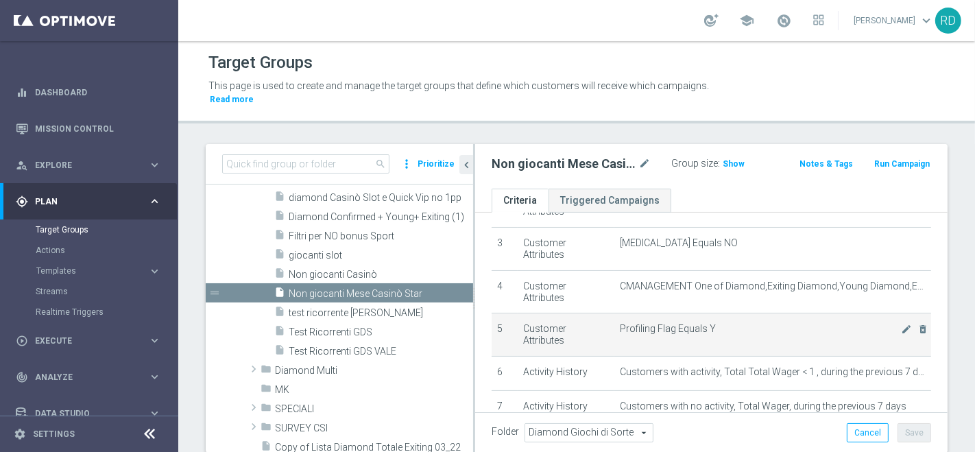
scroll to position [152, 0]
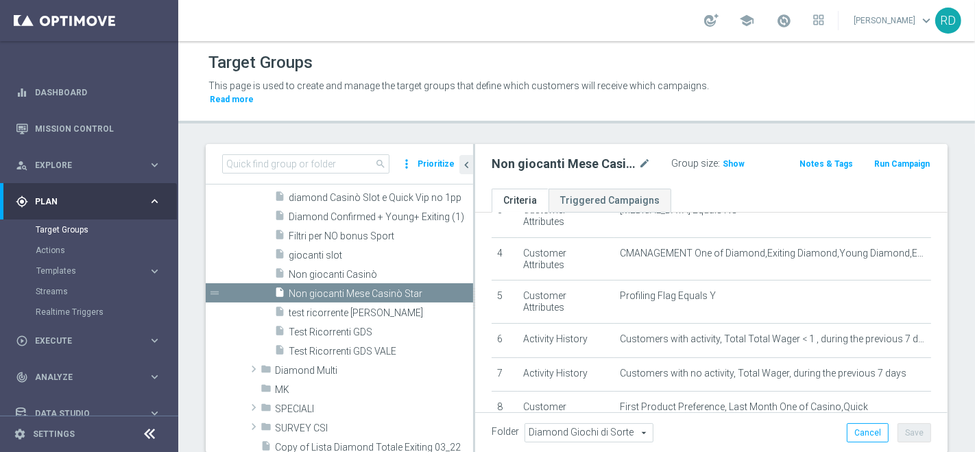
click at [782, 18] on div "school" at bounding box center [764, 20] width 120 height 23
click at [776, 19] on span at bounding box center [783, 20] width 15 height 15
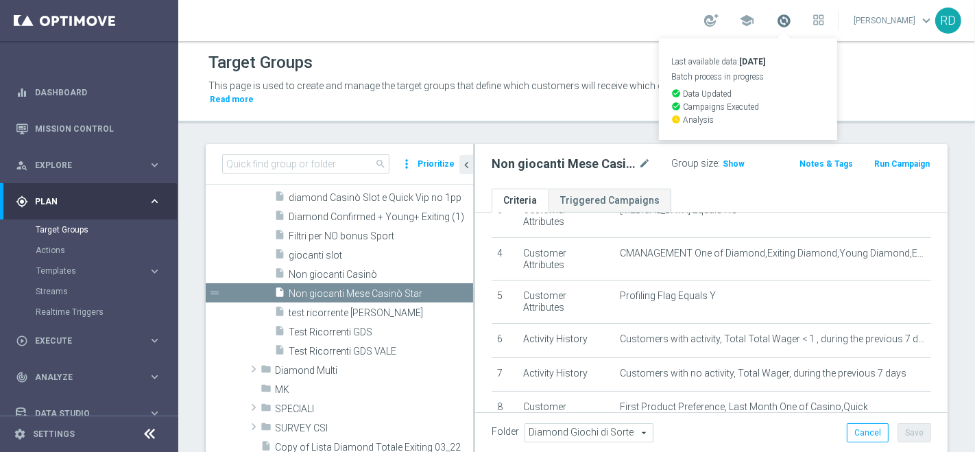
click at [776, 19] on span at bounding box center [783, 20] width 15 height 15
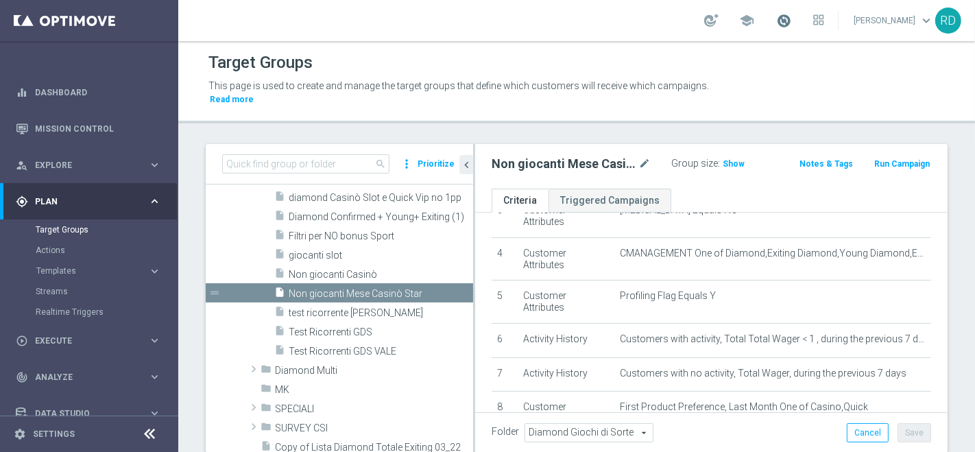
click at [780, 19] on span at bounding box center [783, 20] width 15 height 15
